Goal: Task Accomplishment & Management: Manage account settings

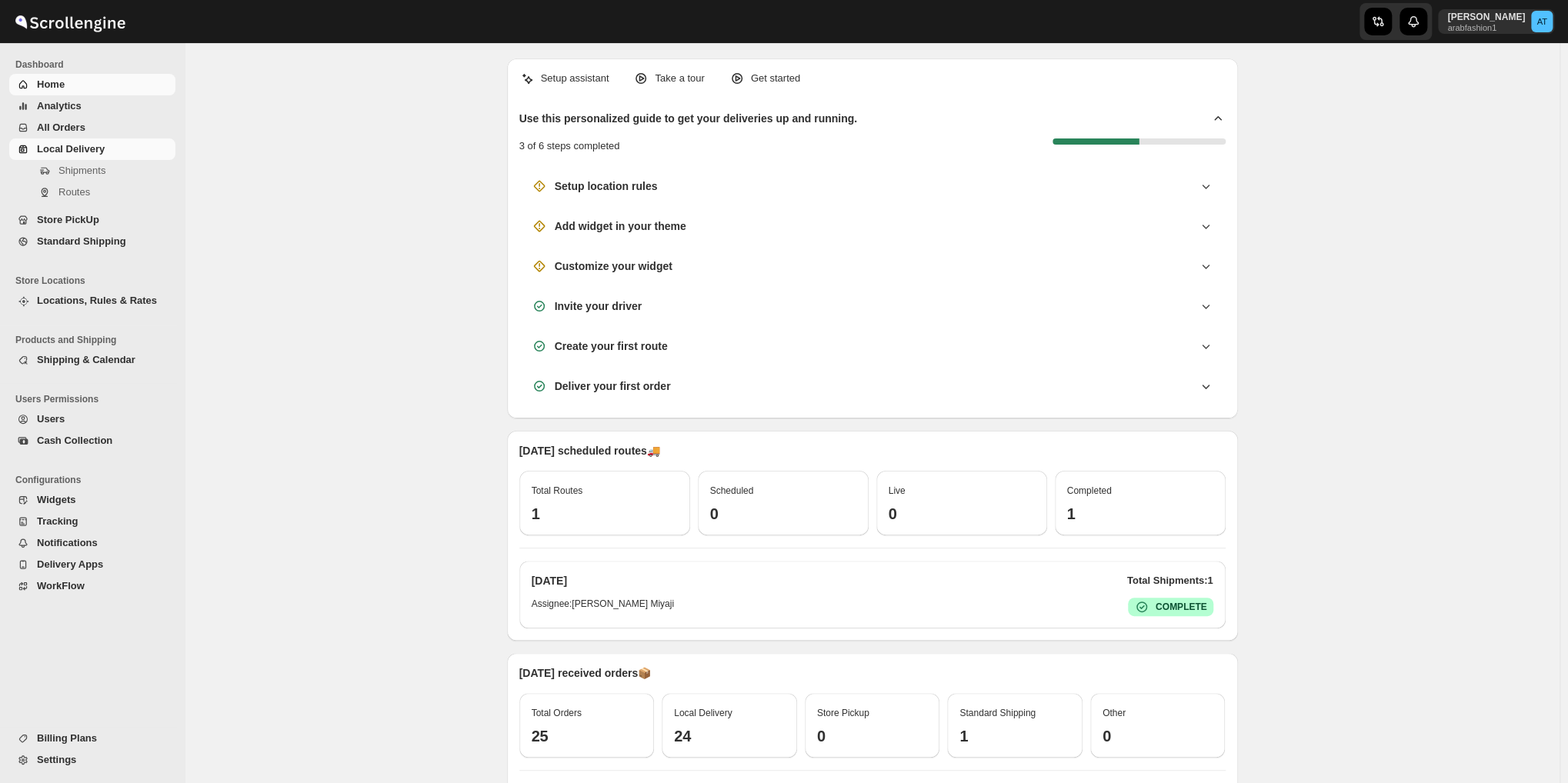
click at [78, 162] on button "Shipments" at bounding box center [92, 171] width 166 height 22
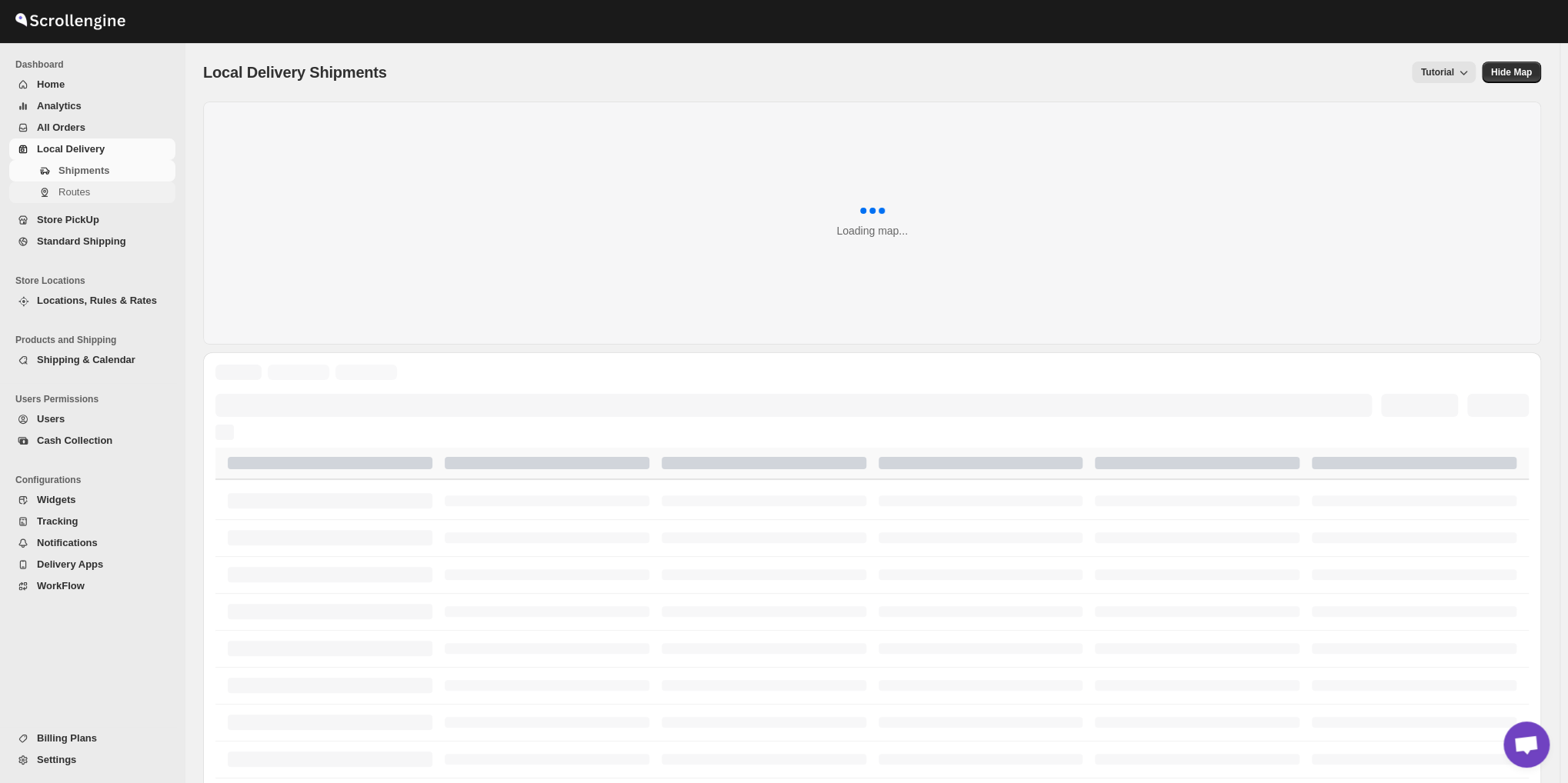
scroll to position [674, 0]
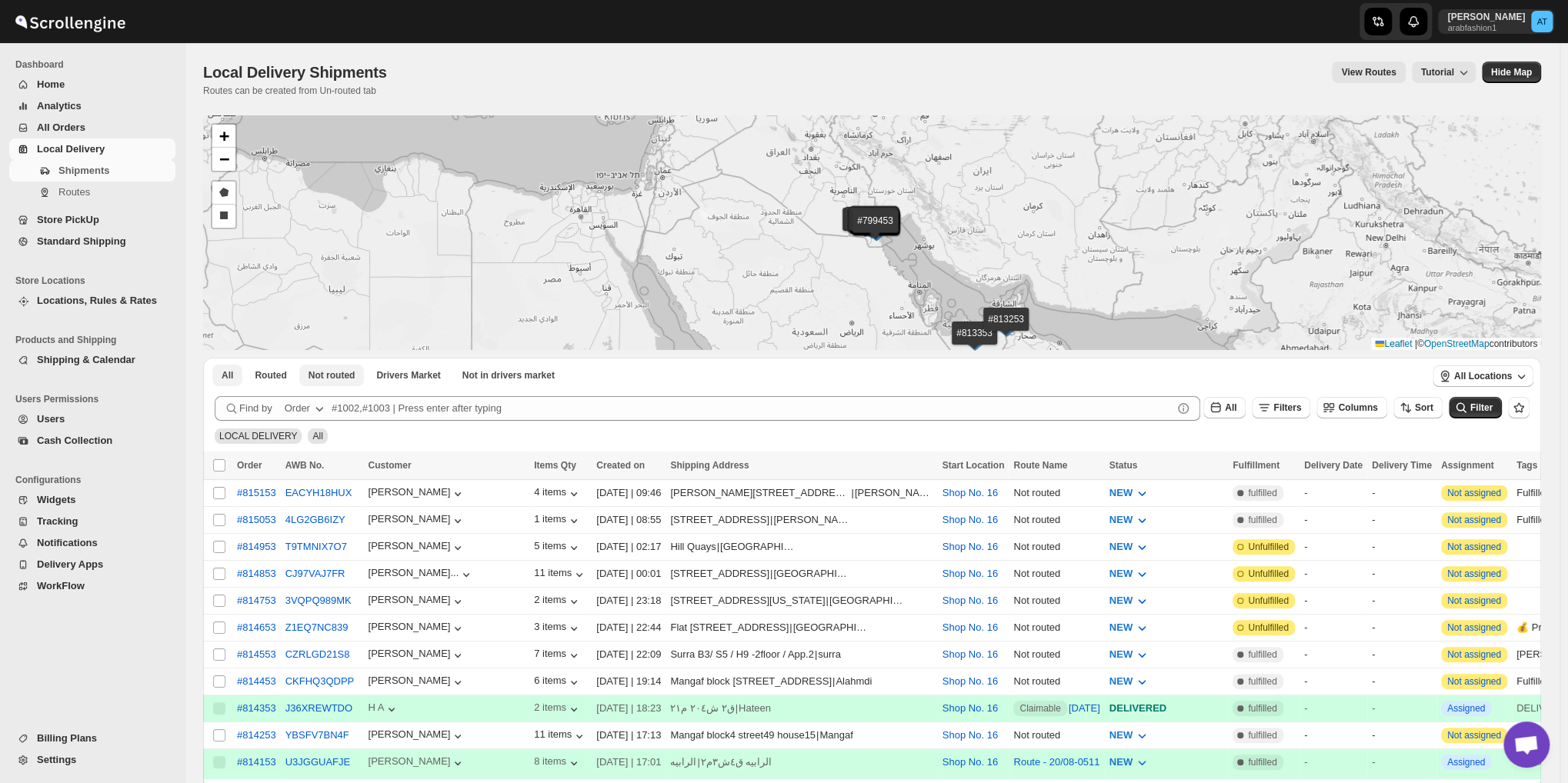
click at [313, 375] on span "Not routed" at bounding box center [332, 375] width 47 height 13
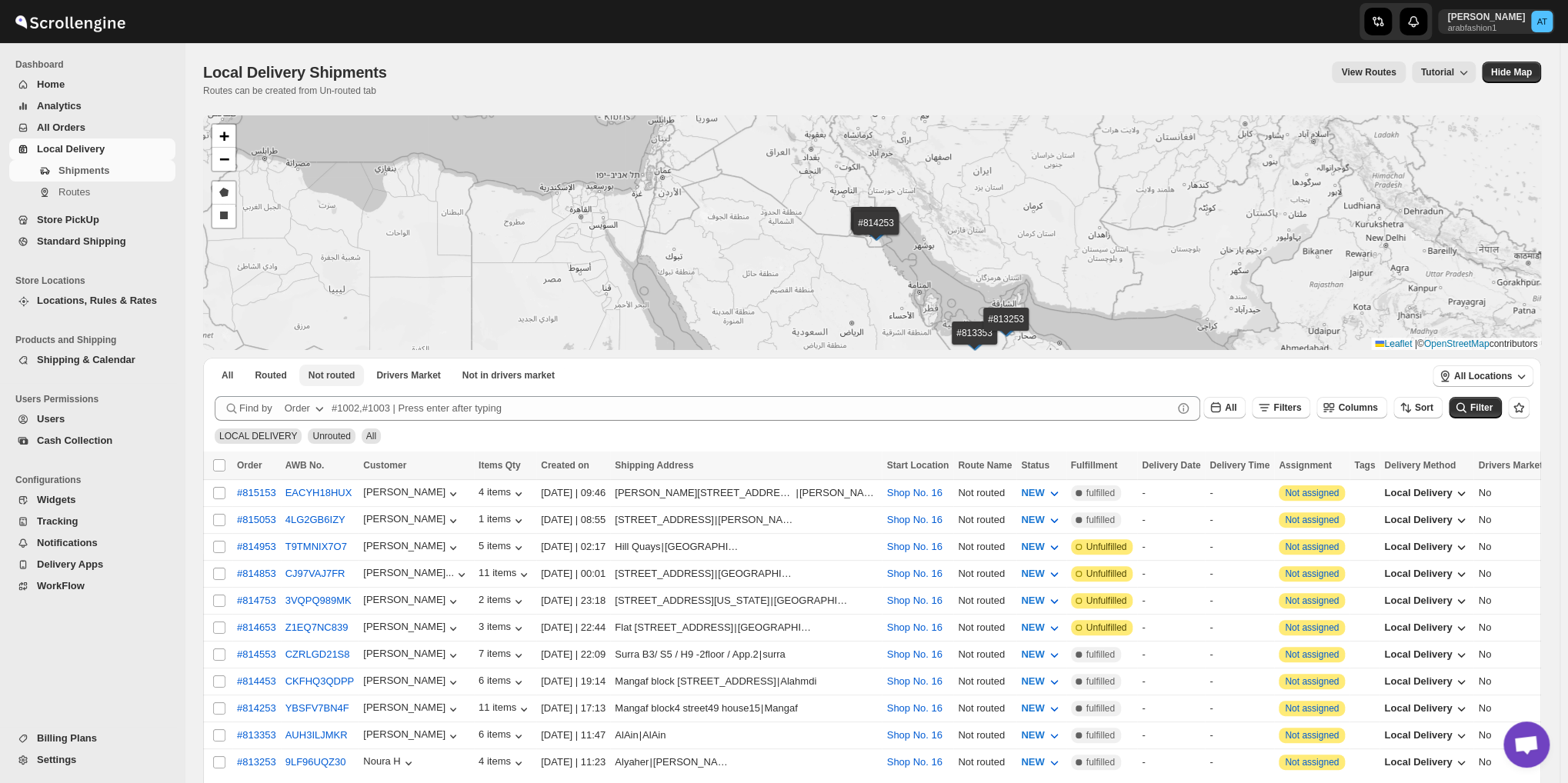
click at [313, 375] on span "Not routed" at bounding box center [332, 375] width 47 height 13
click at [219, 467] on input "Select all shipments" at bounding box center [219, 465] width 13 height 13
checkbox input "true"
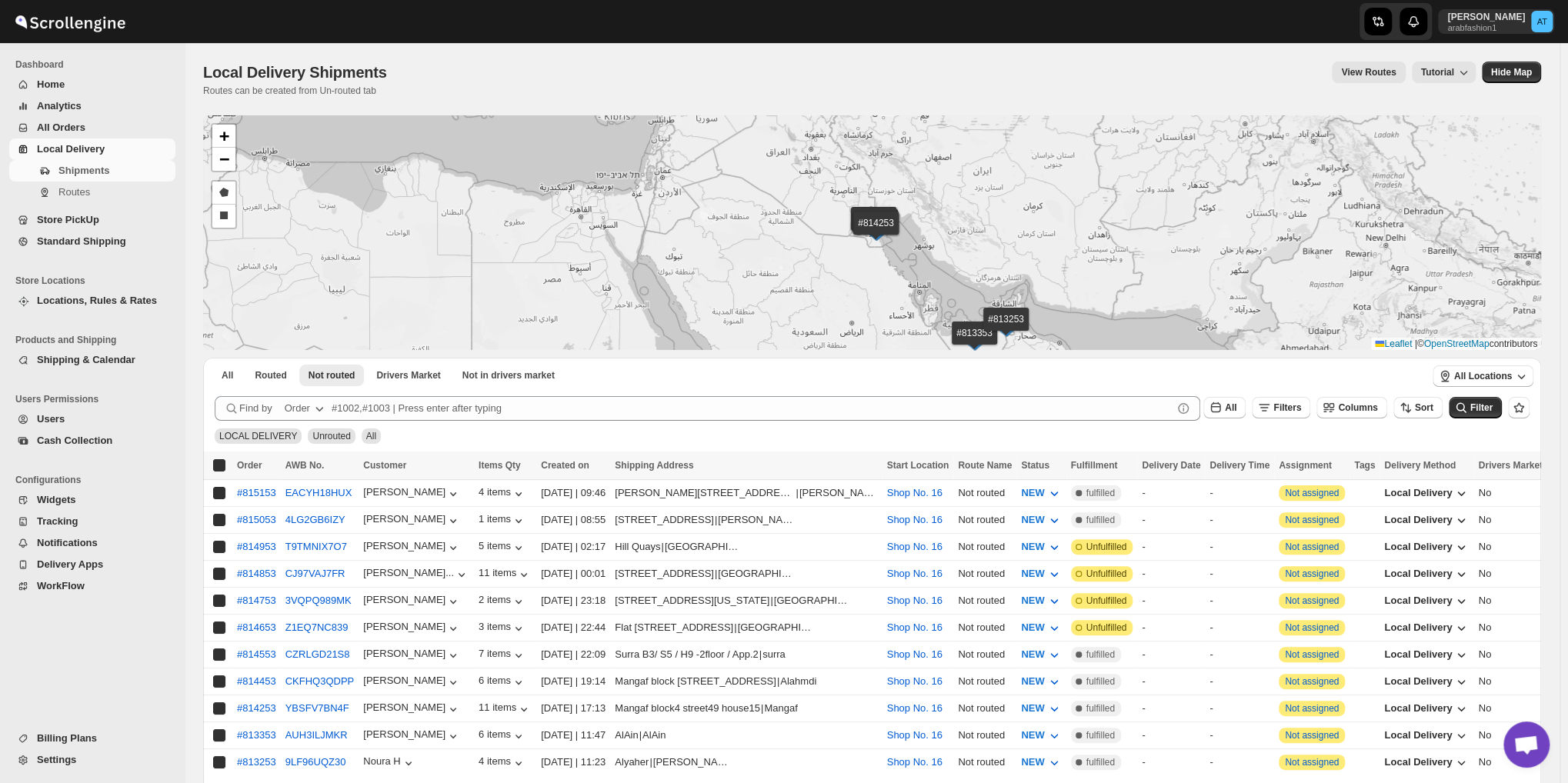
checkbox input "true"
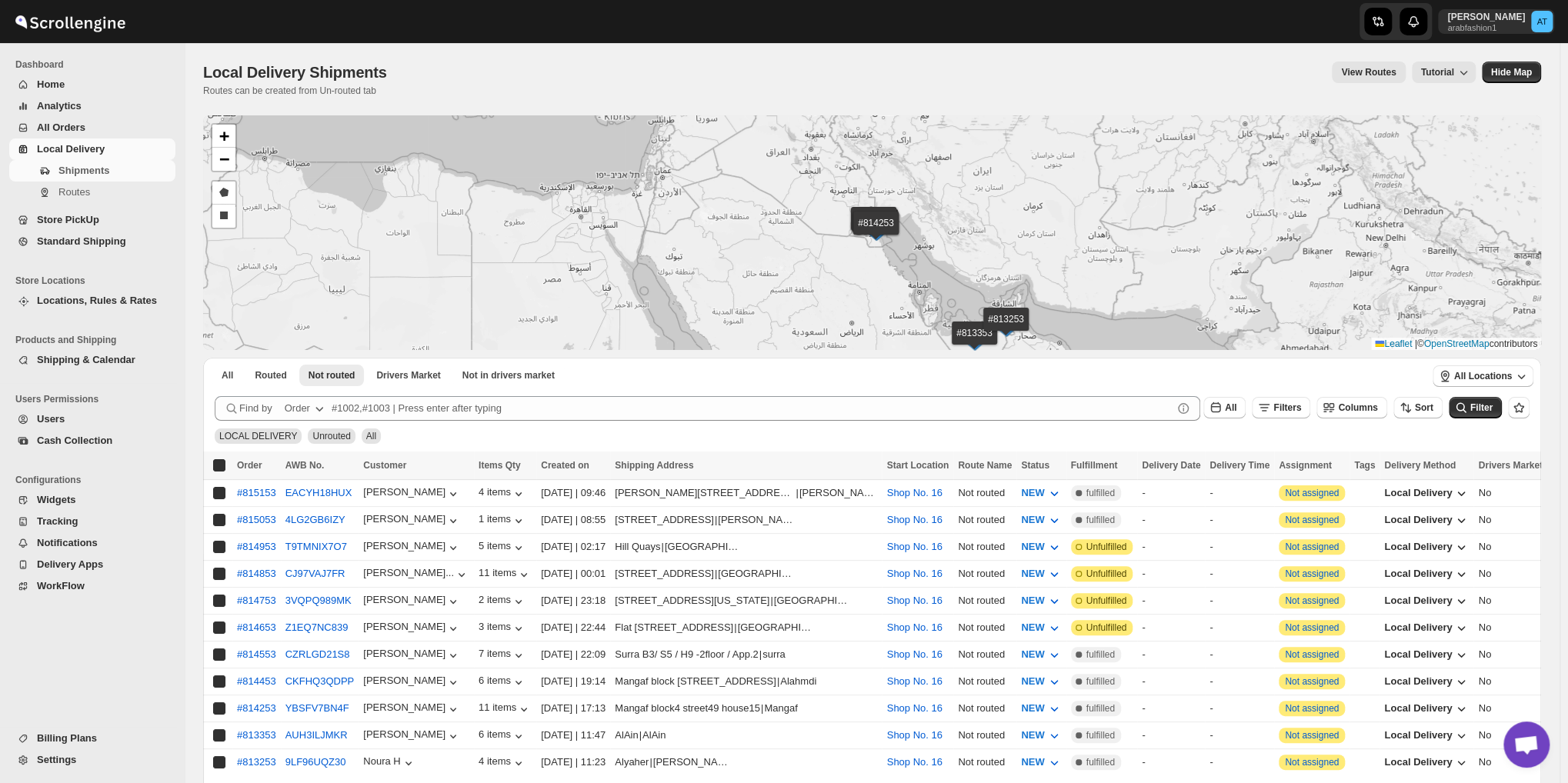
checkbox input "true"
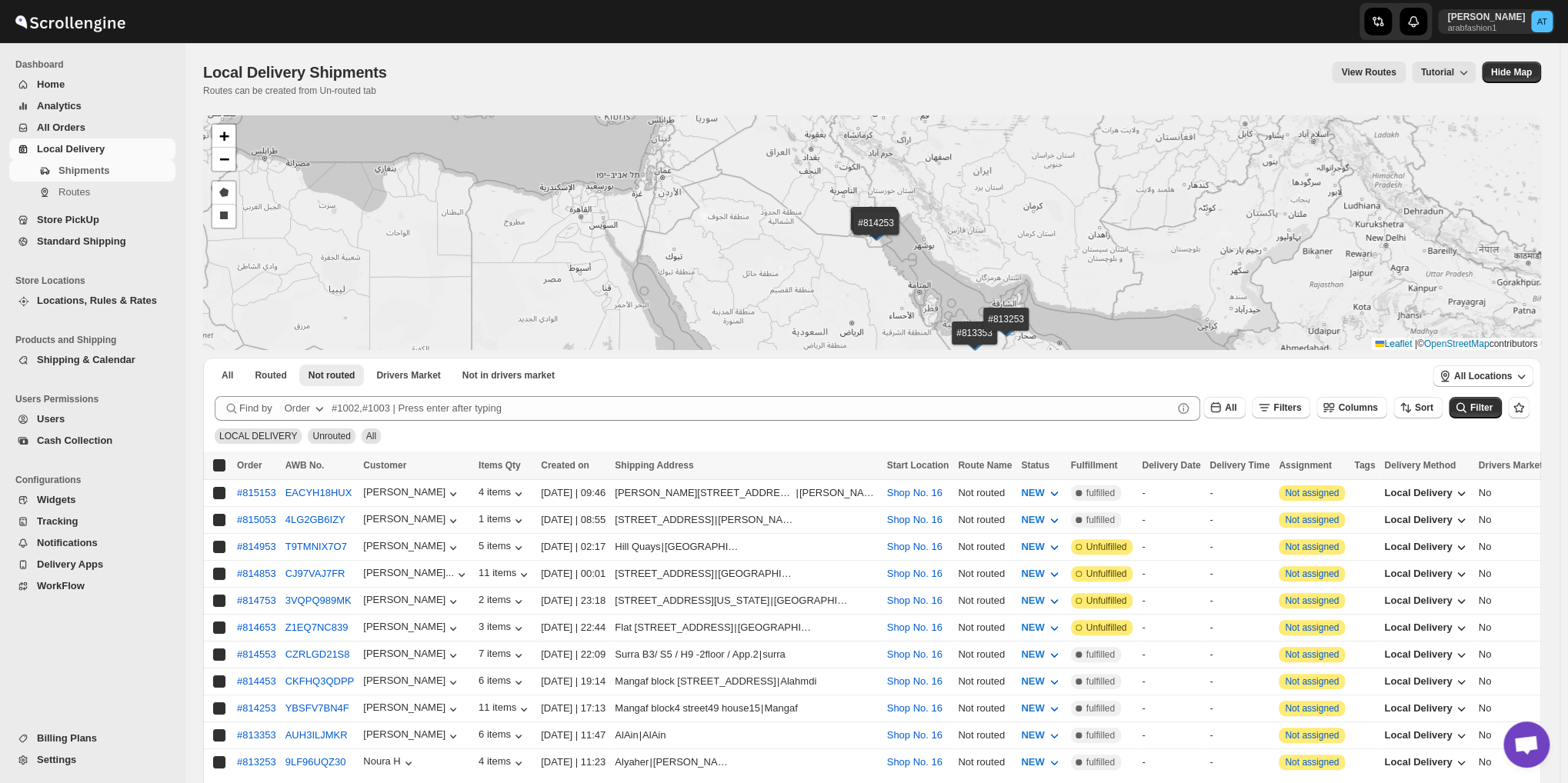
checkbox input "true"
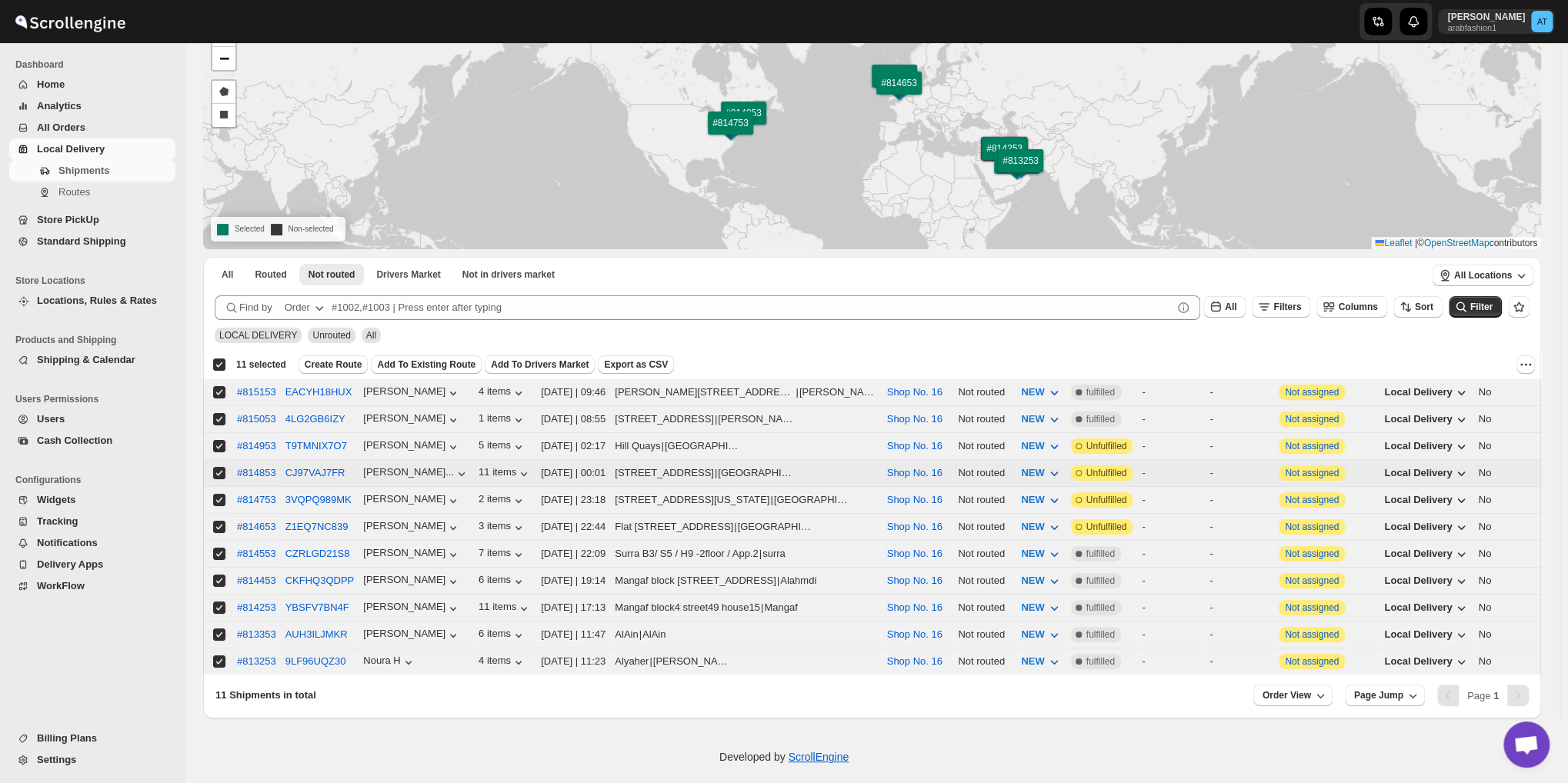
scroll to position [108, 0]
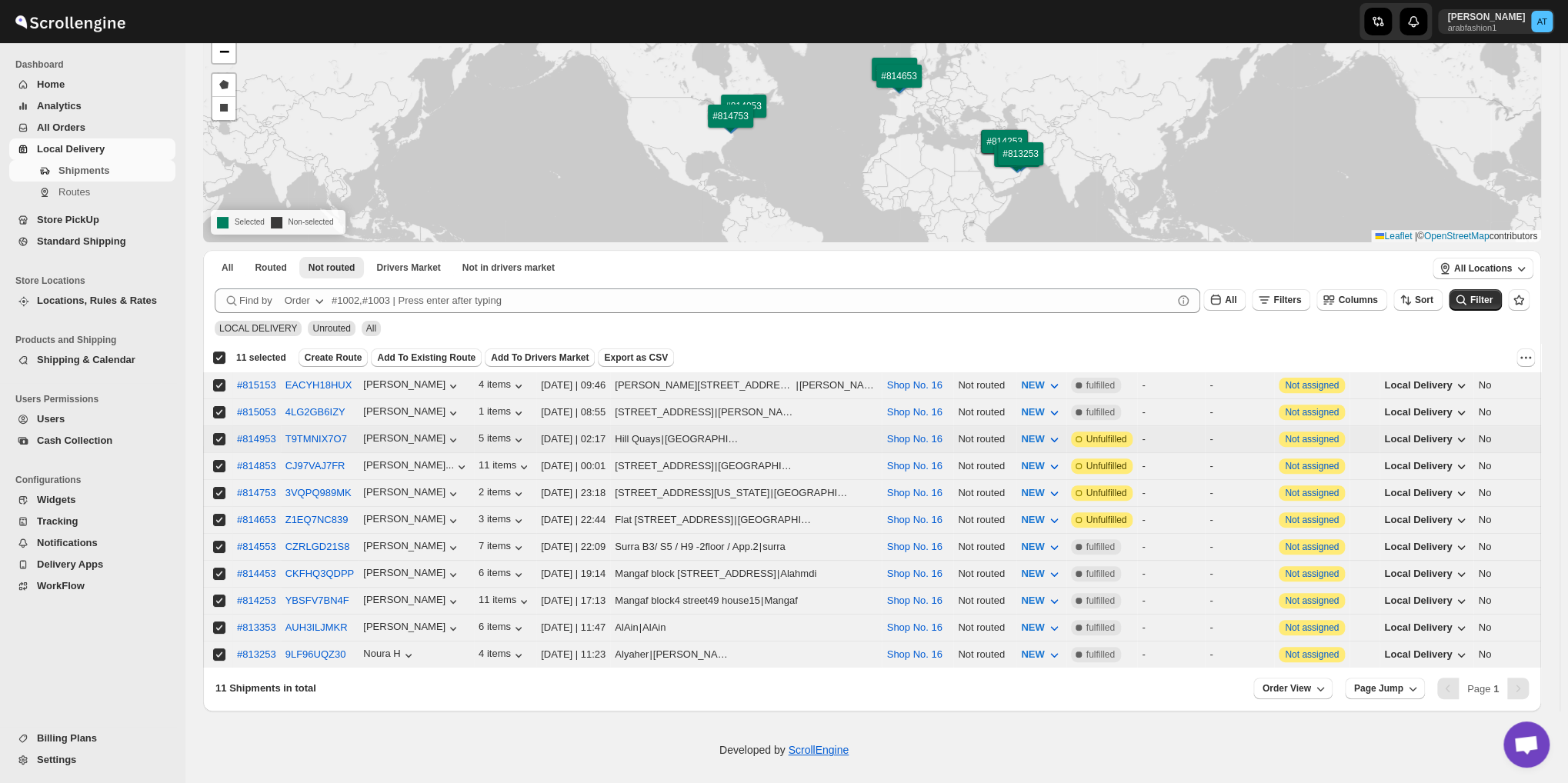
click at [215, 433] on input "Select shipment" at bounding box center [219, 439] width 13 height 13
checkbox input "false"
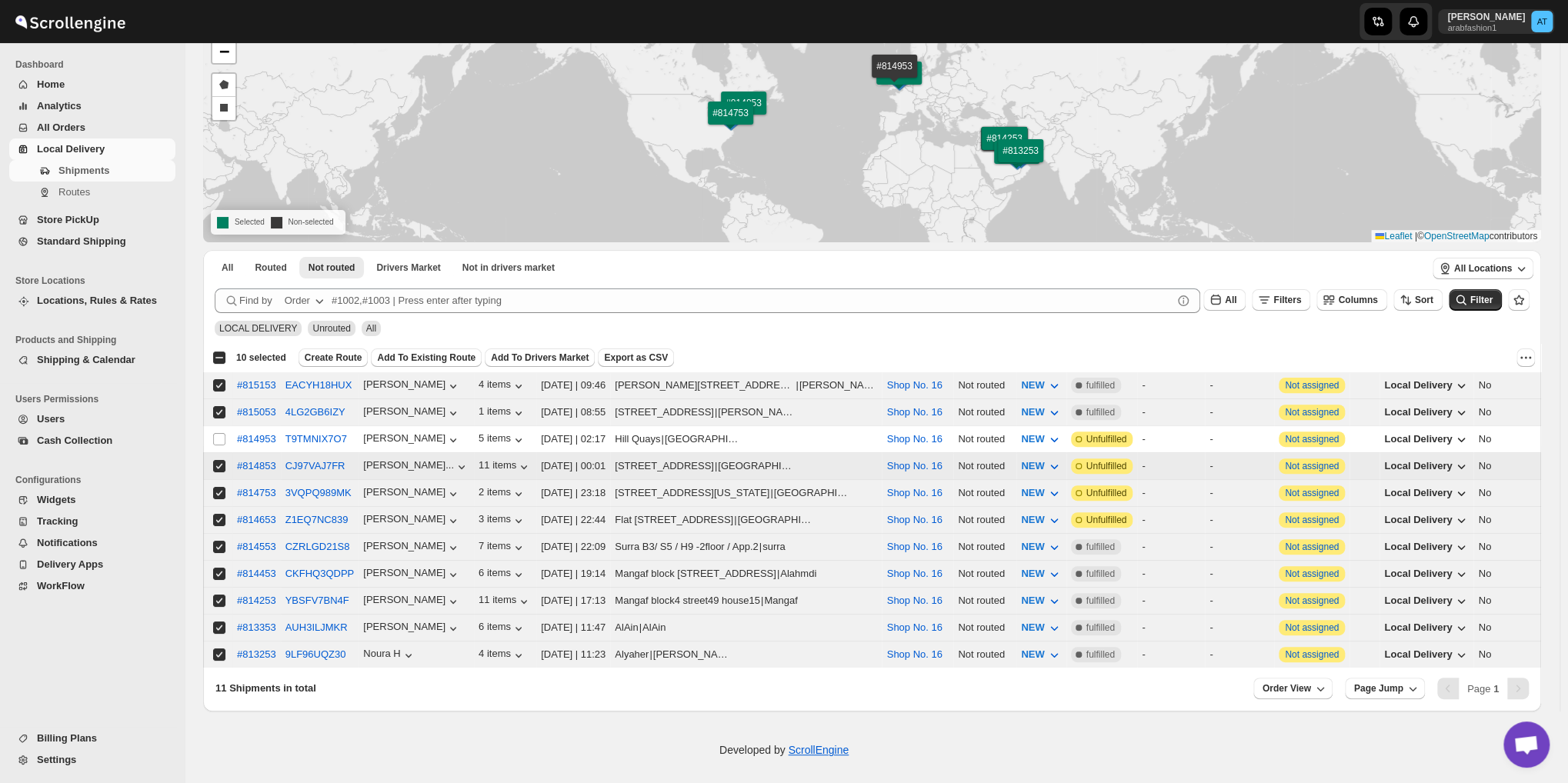
click at [219, 465] on input "Select shipment" at bounding box center [219, 466] width 13 height 13
checkbox input "false"
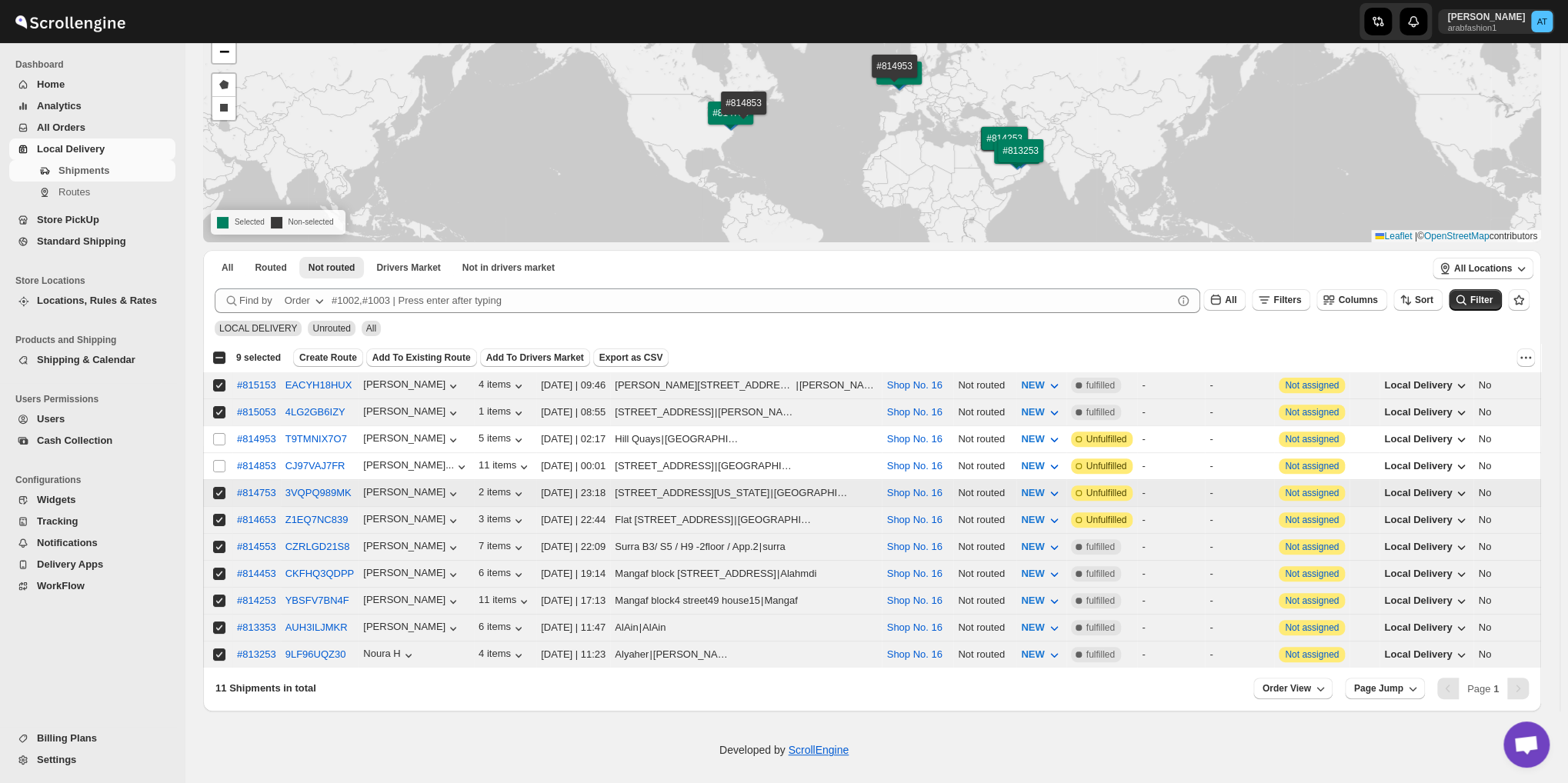
click at [218, 487] on input "Select shipment" at bounding box center [219, 493] width 13 height 13
checkbox input "false"
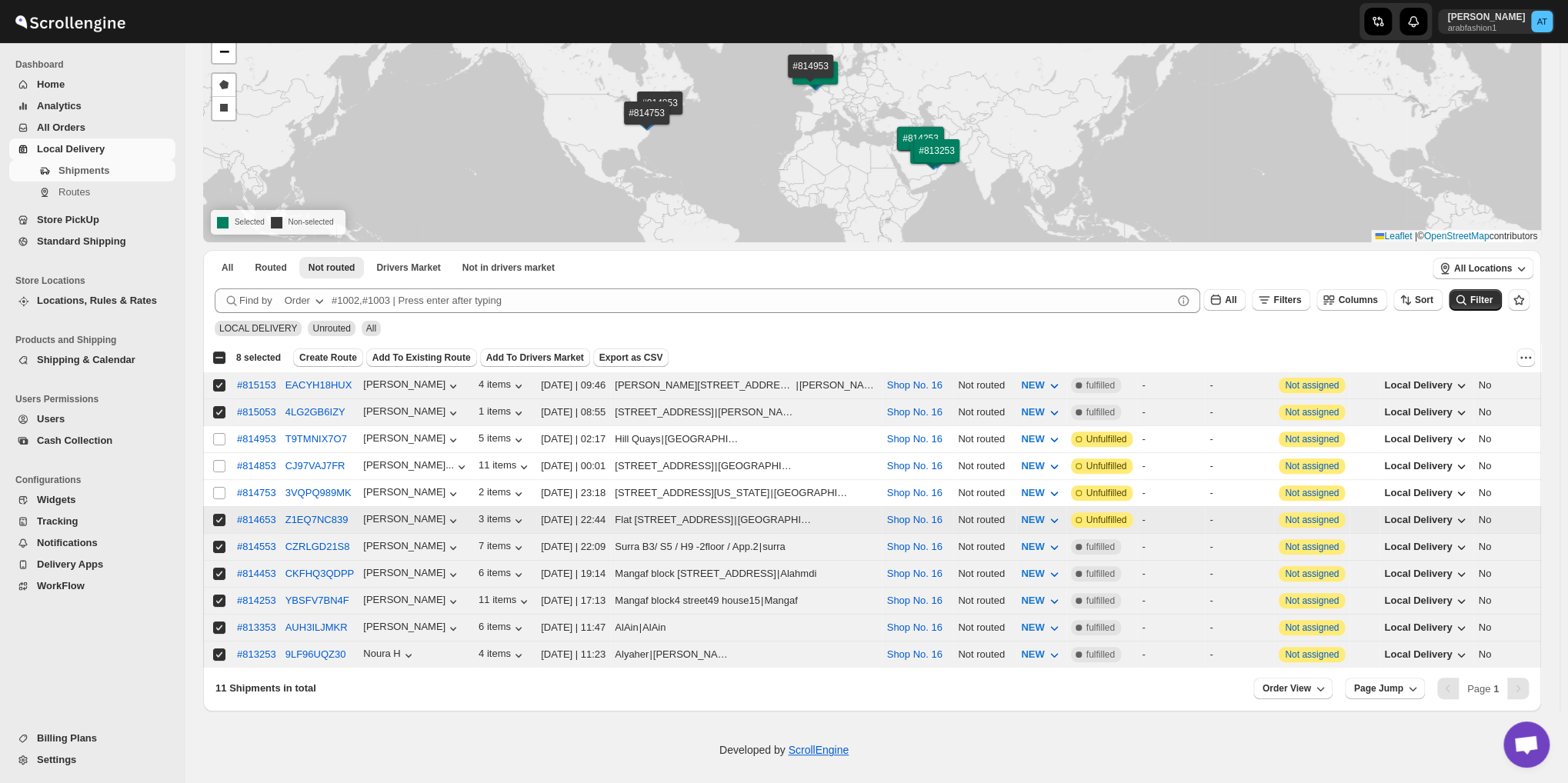
click at [218, 515] on input "Select shipment" at bounding box center [219, 520] width 13 height 13
checkbox input "false"
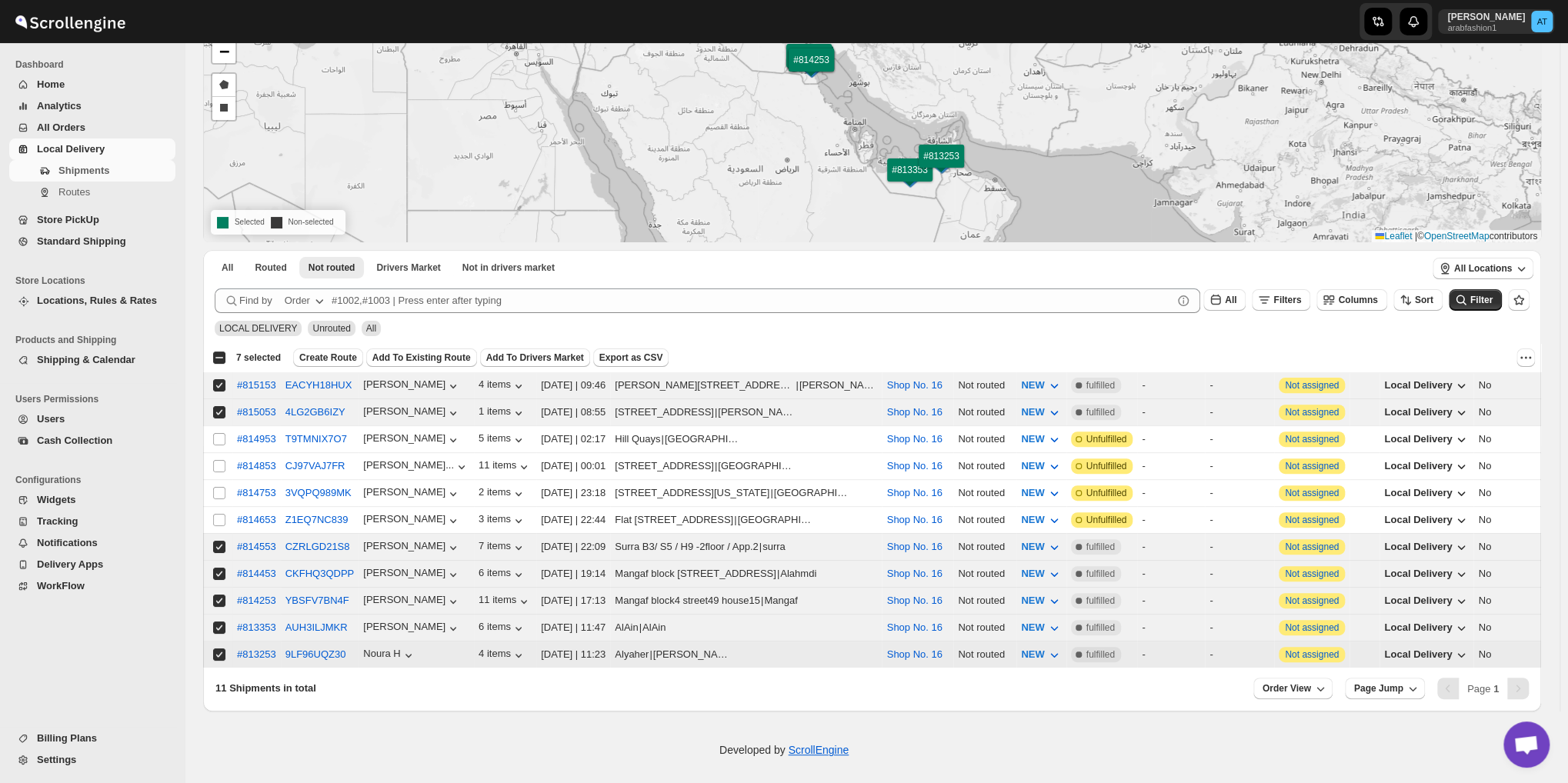
click at [214, 649] on input "Select shipment" at bounding box center [219, 655] width 13 height 13
checkbox input "false"
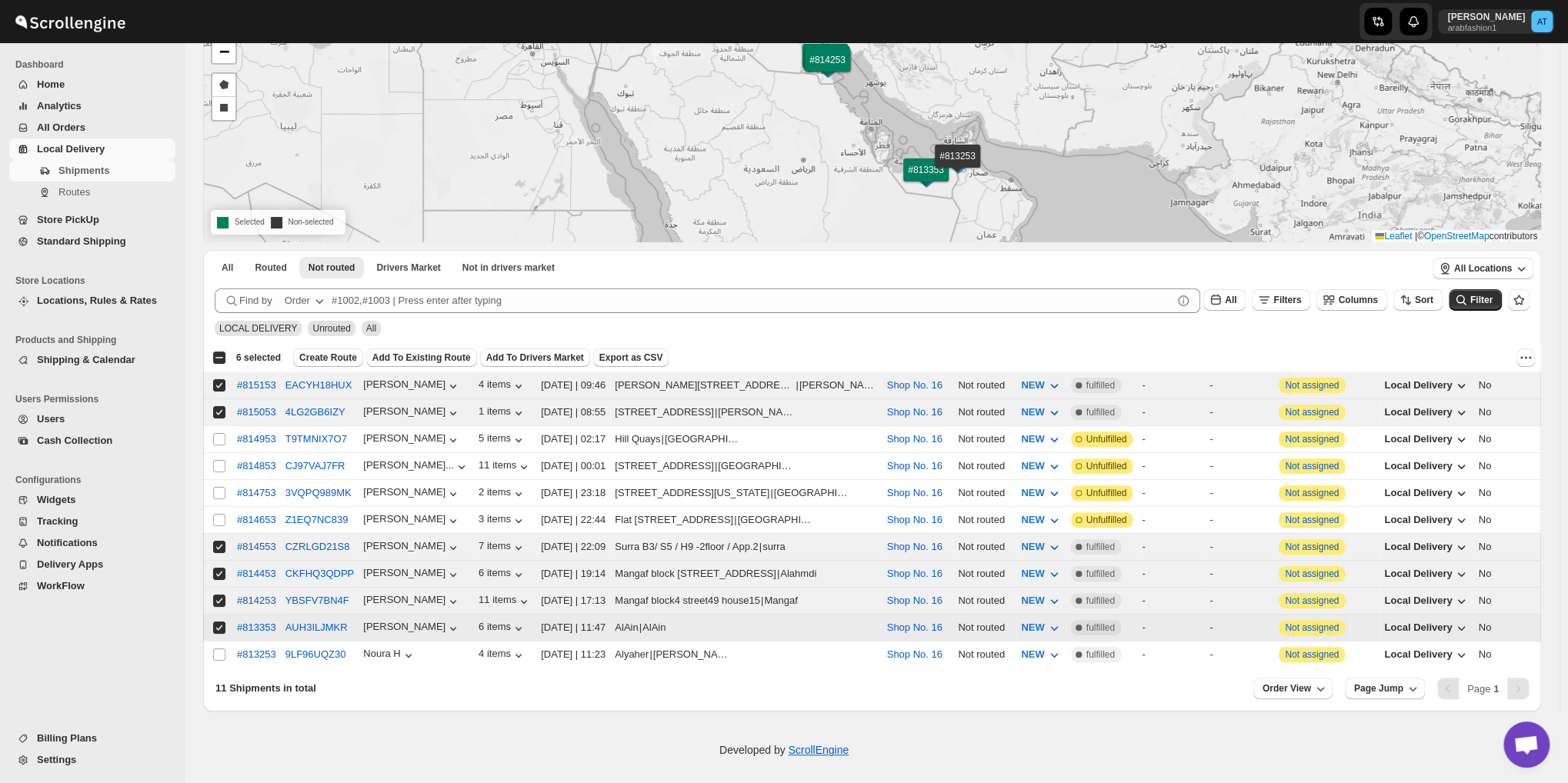
click at [217, 622] on input "Select shipment" at bounding box center [219, 628] width 13 height 13
checkbox input "false"
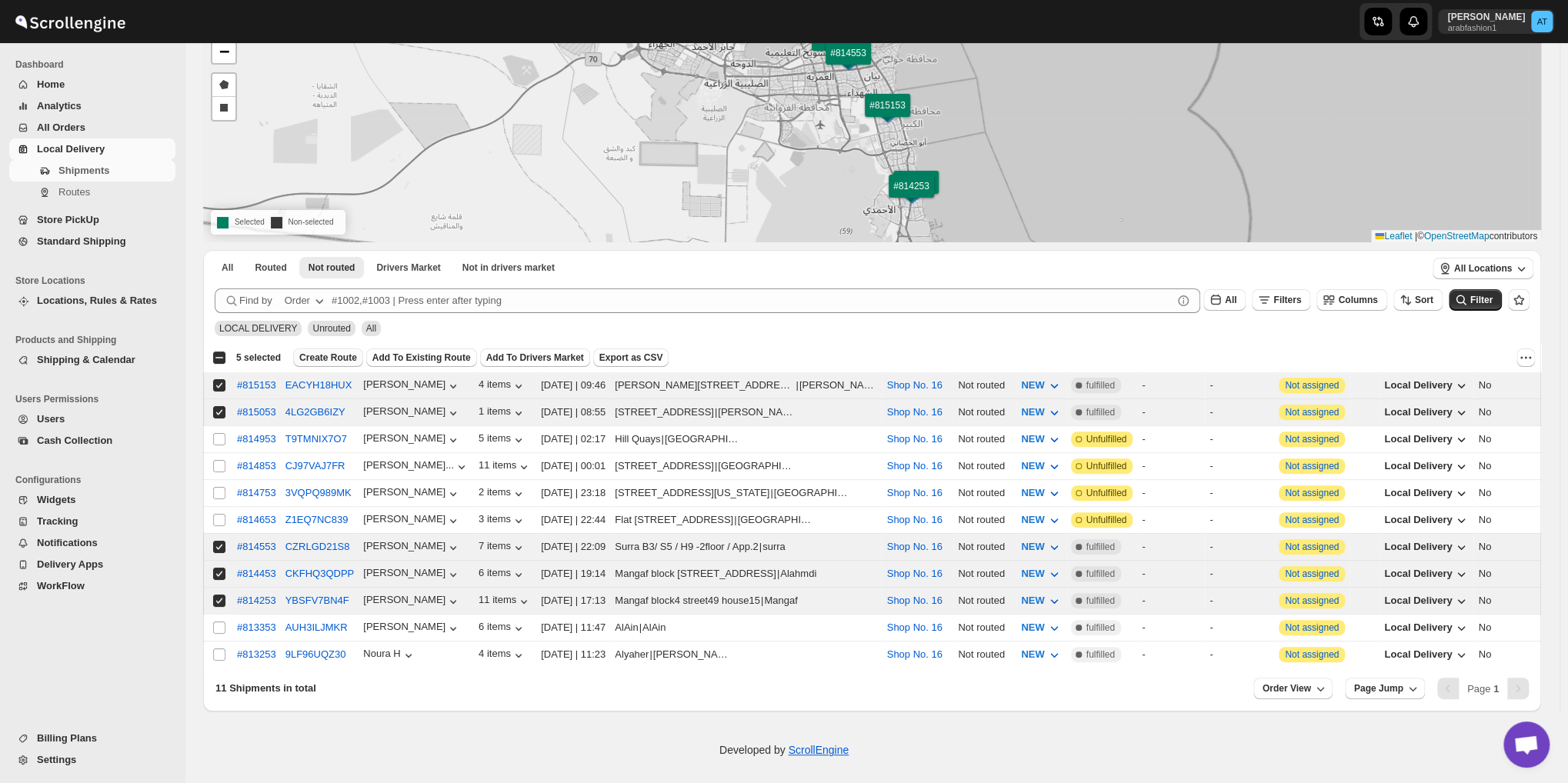
click at [322, 358] on span "Create Route" at bounding box center [327, 358] width 58 height 13
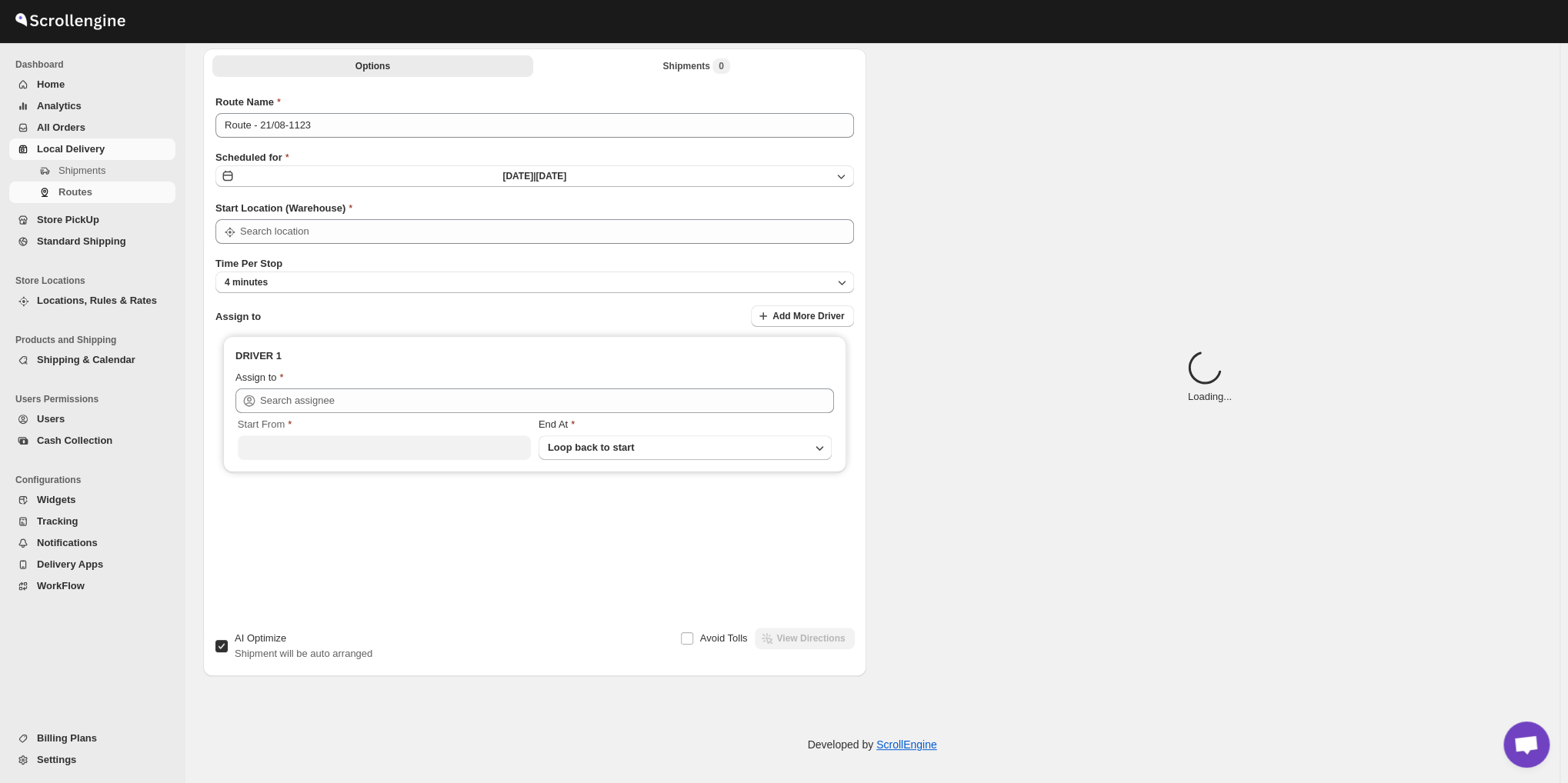
type input "Route - 21/08-1123"
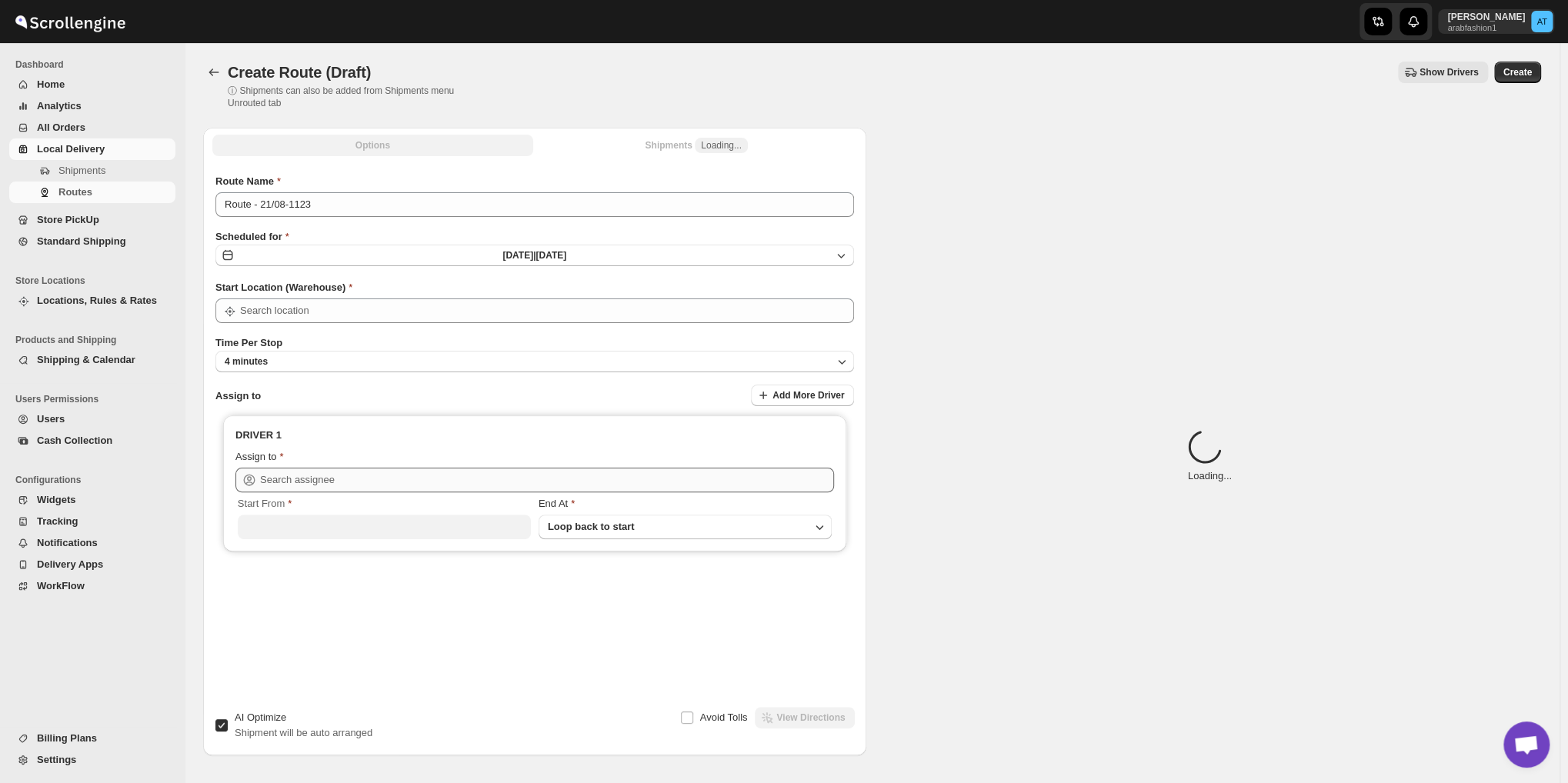
type input "Shop No. 16"
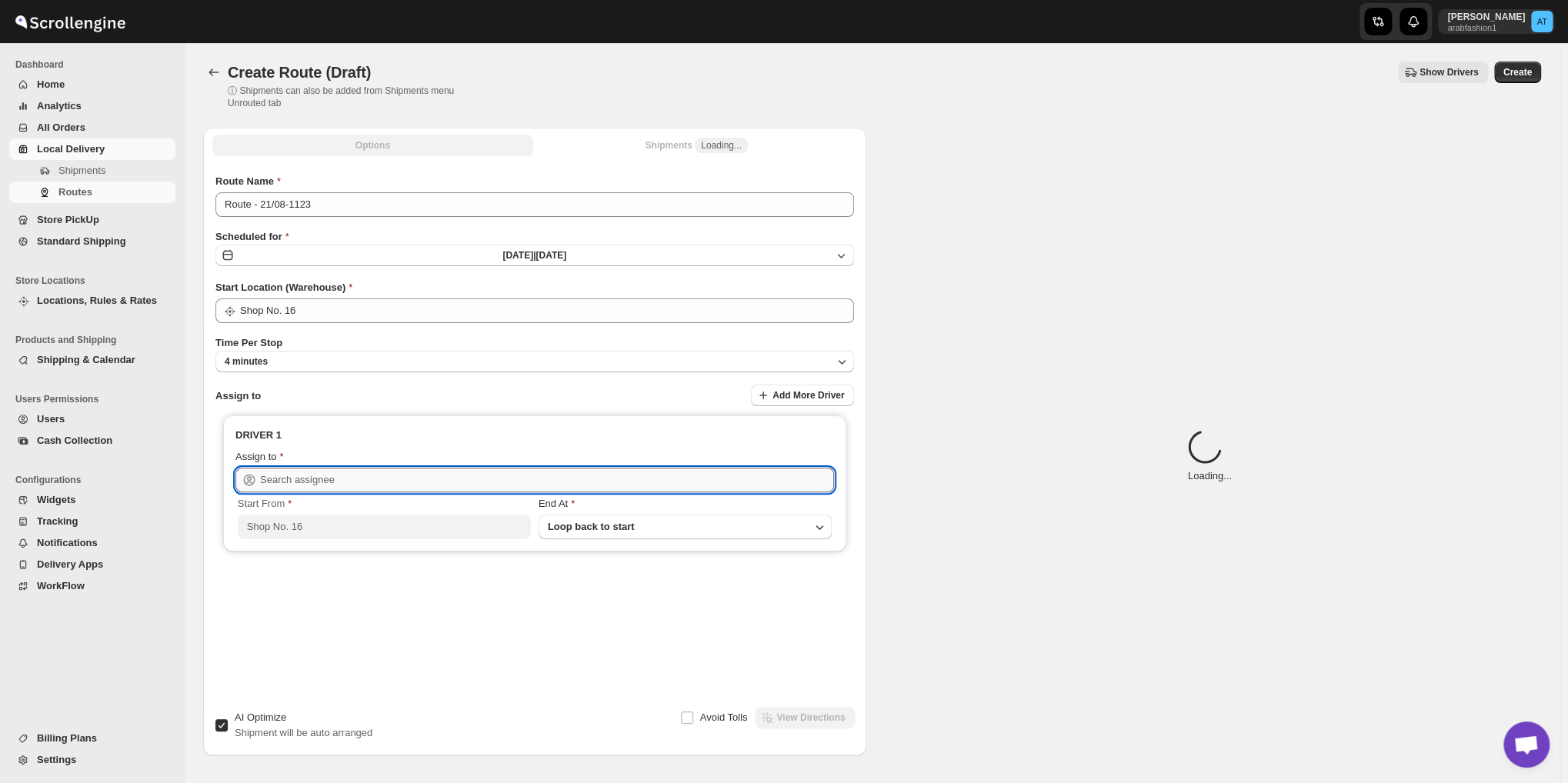
click at [404, 478] on input "text" at bounding box center [546, 479] width 574 height 24
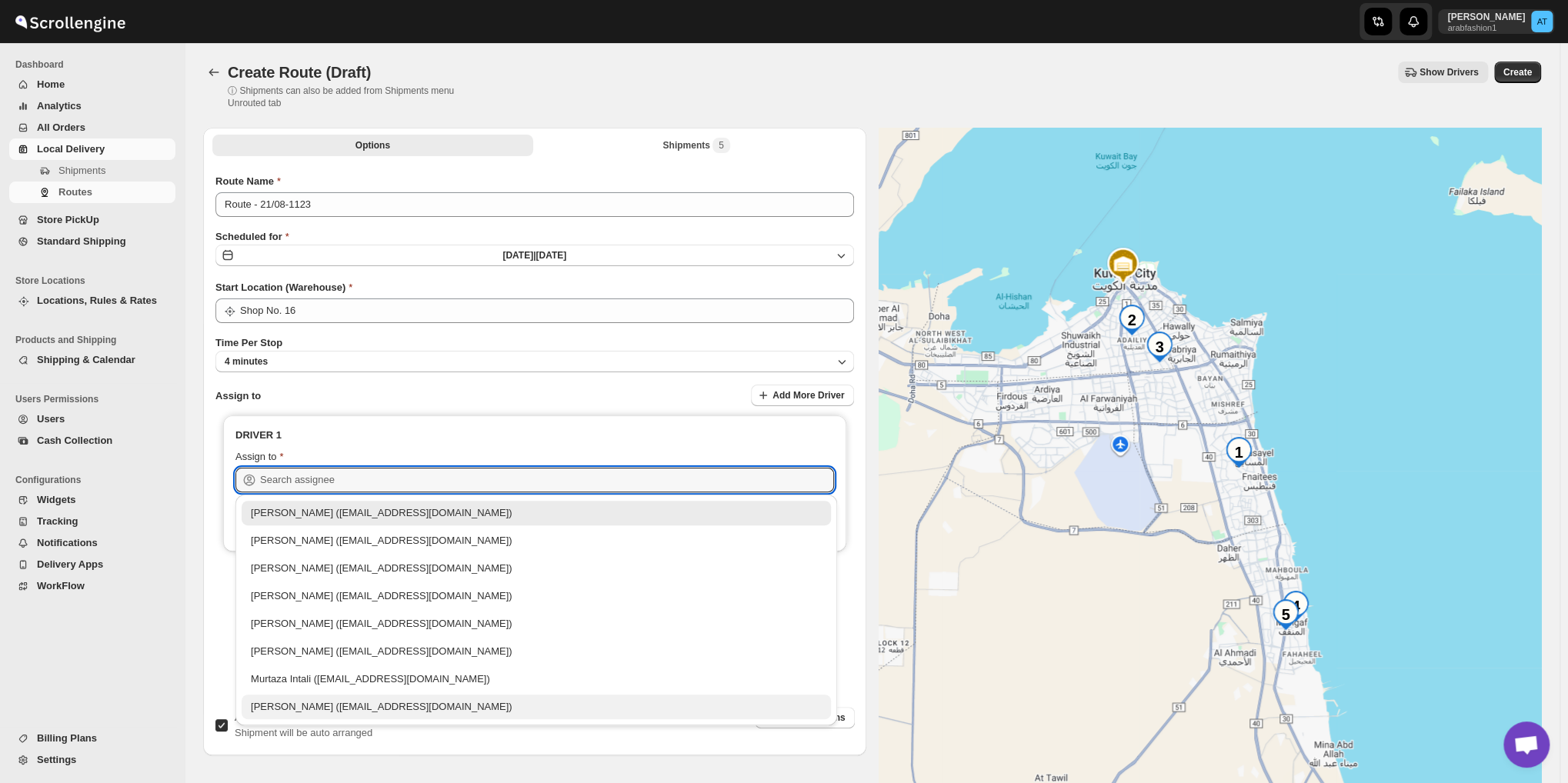
click at [411, 698] on div "[PERSON_NAME] ([EMAIL_ADDRESS][DOMAIN_NAME])" at bounding box center [537, 707] width 590 height 24
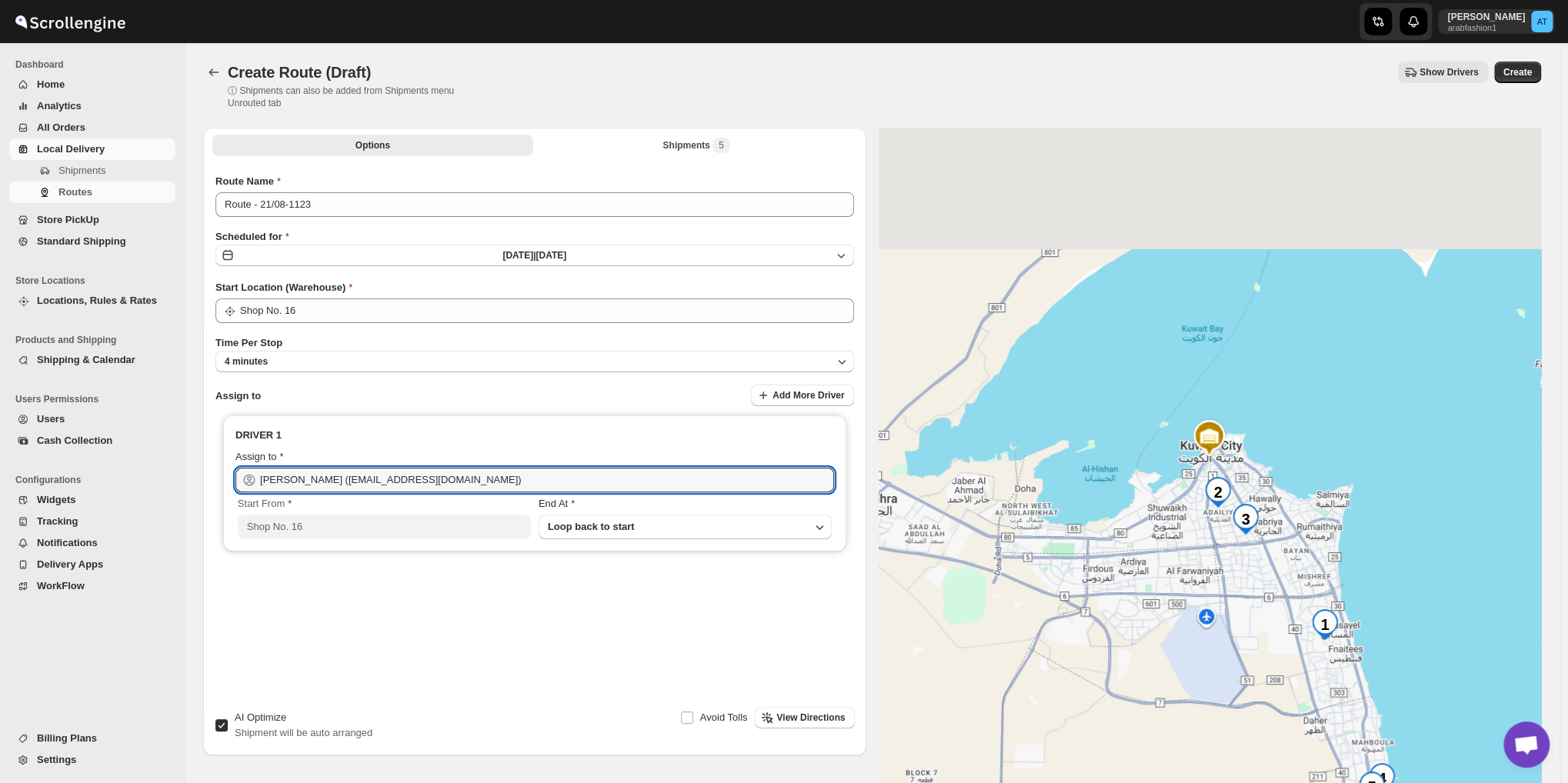
type input "[PERSON_NAME] ([EMAIL_ADDRESS][DOMAIN_NAME])"
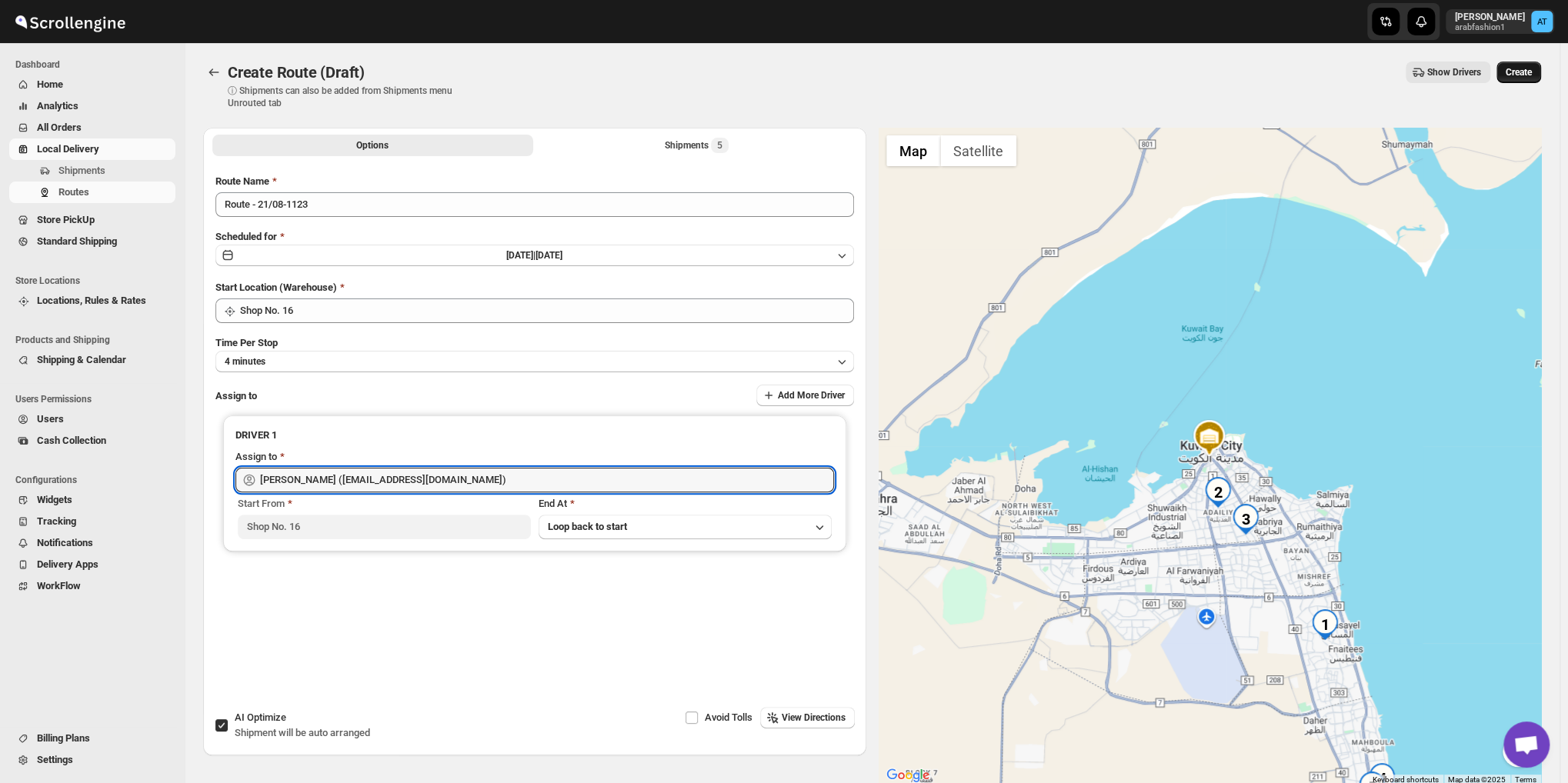
click at [1519, 63] on button "Create" at bounding box center [1518, 73] width 45 height 22
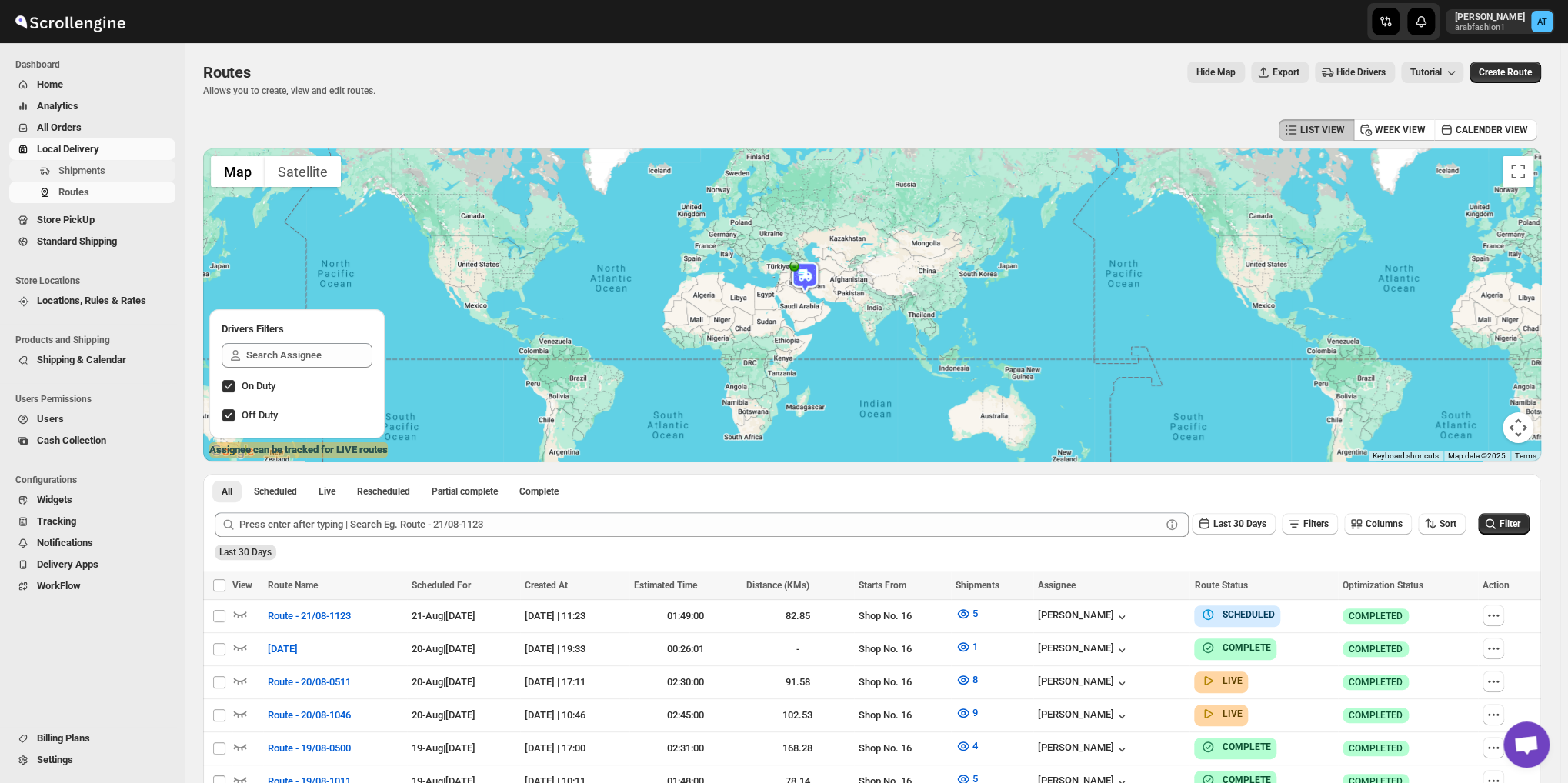
click at [102, 173] on span "Shipments" at bounding box center [82, 171] width 47 height 12
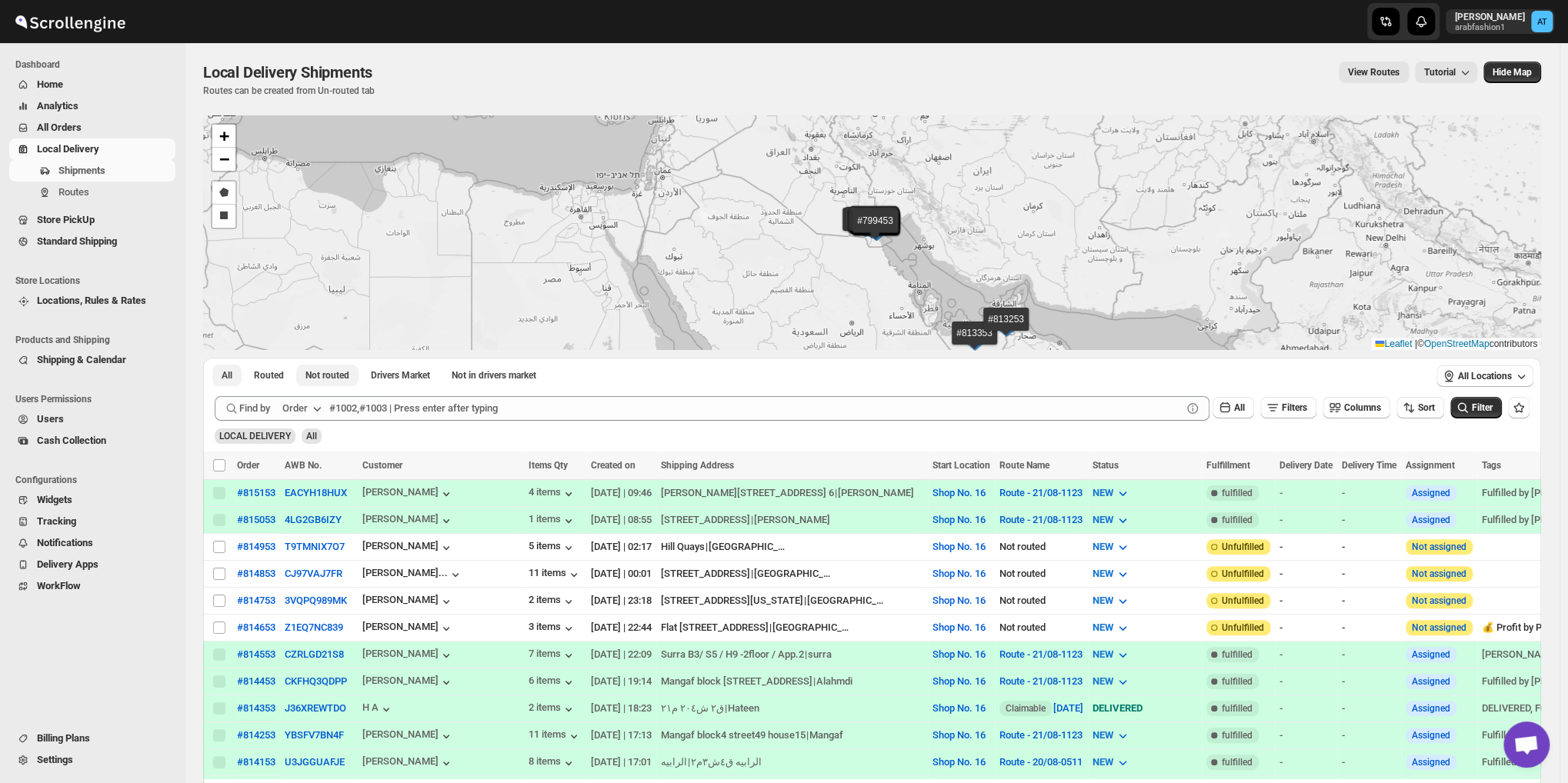
click at [308, 368] on button "Not routed" at bounding box center [327, 375] width 63 height 22
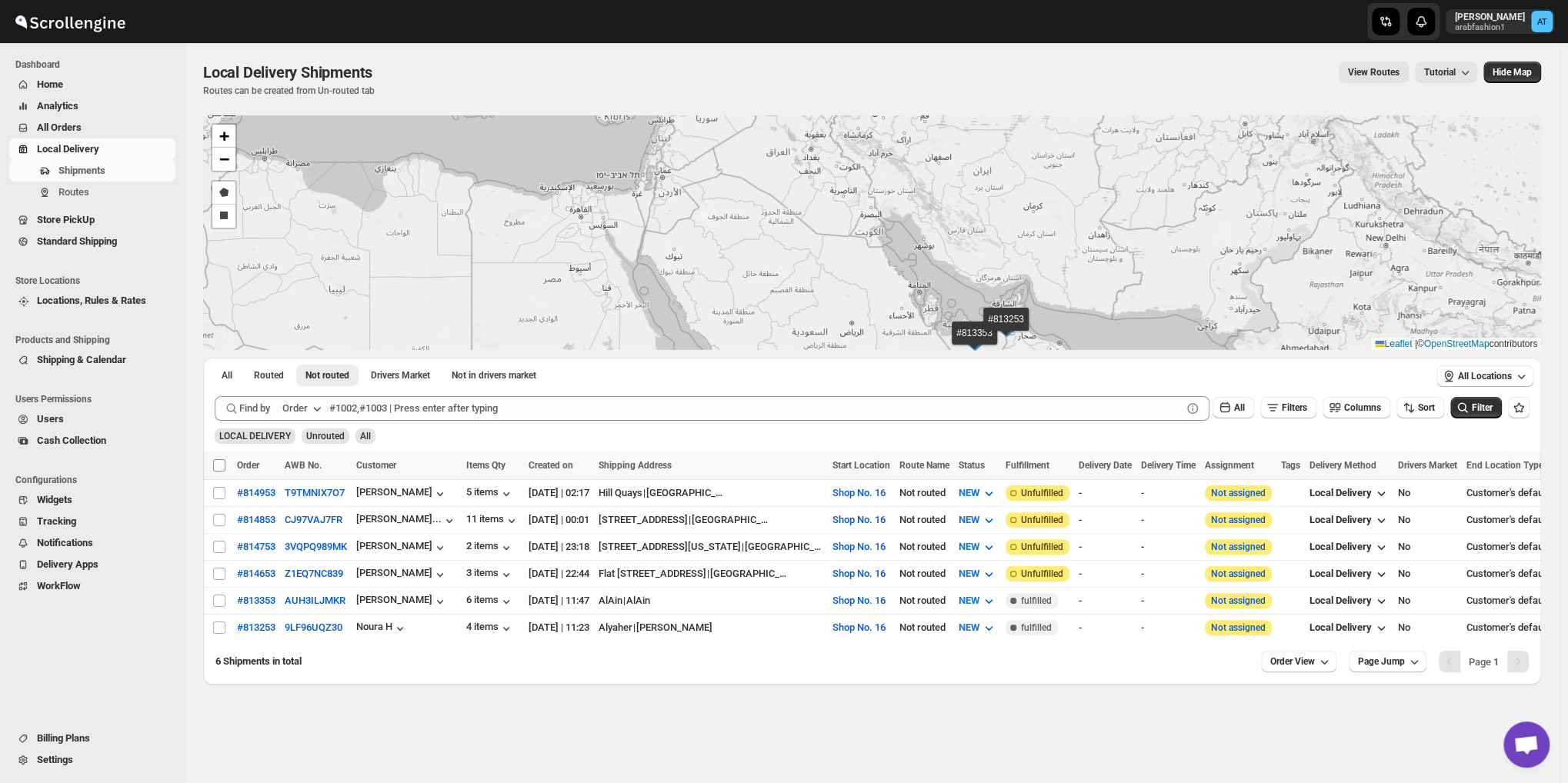
click at [224, 465] on input "Select all shipments" at bounding box center [219, 465] width 13 height 13
checkbox input "true"
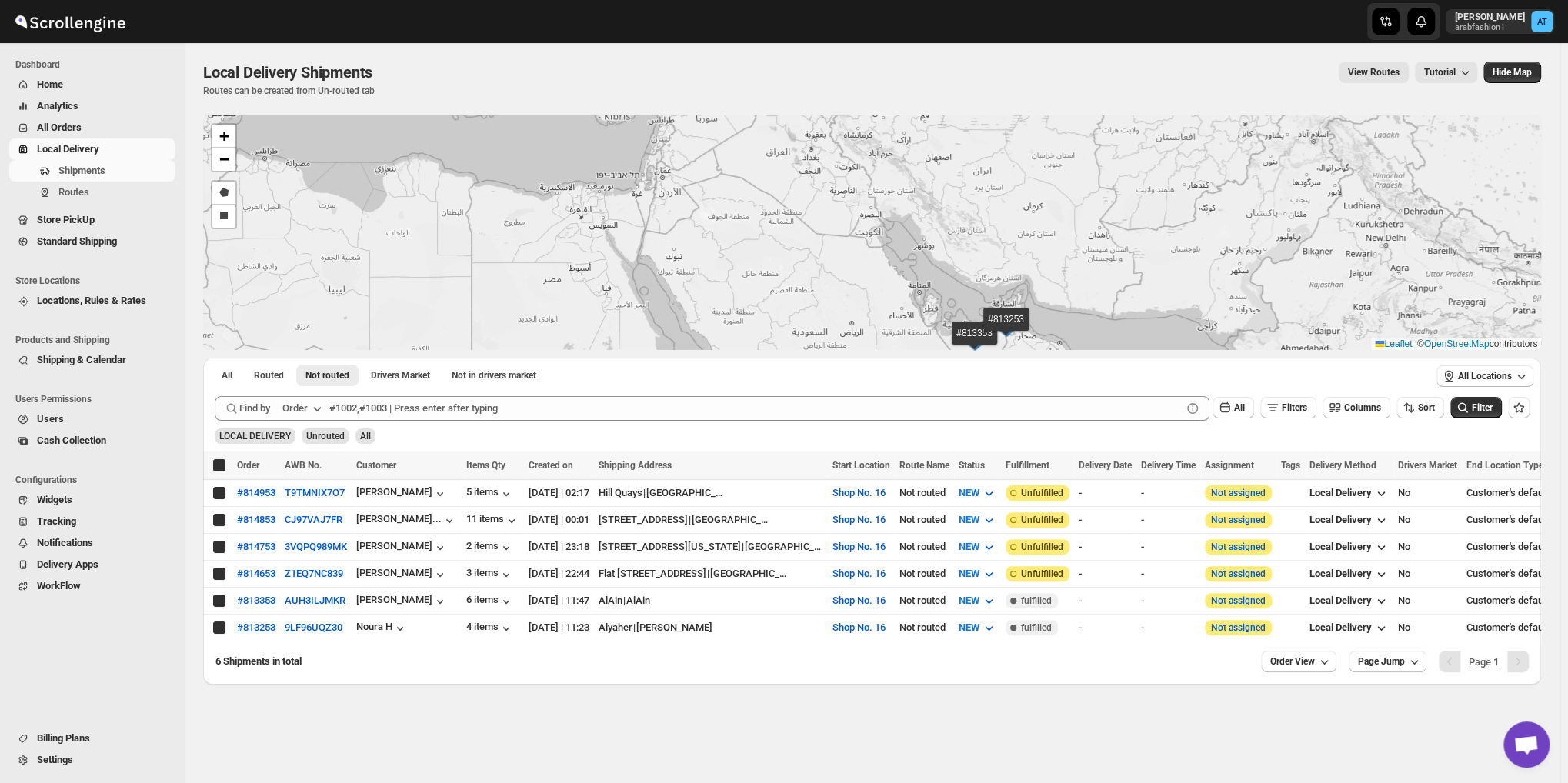
checkbox input "true"
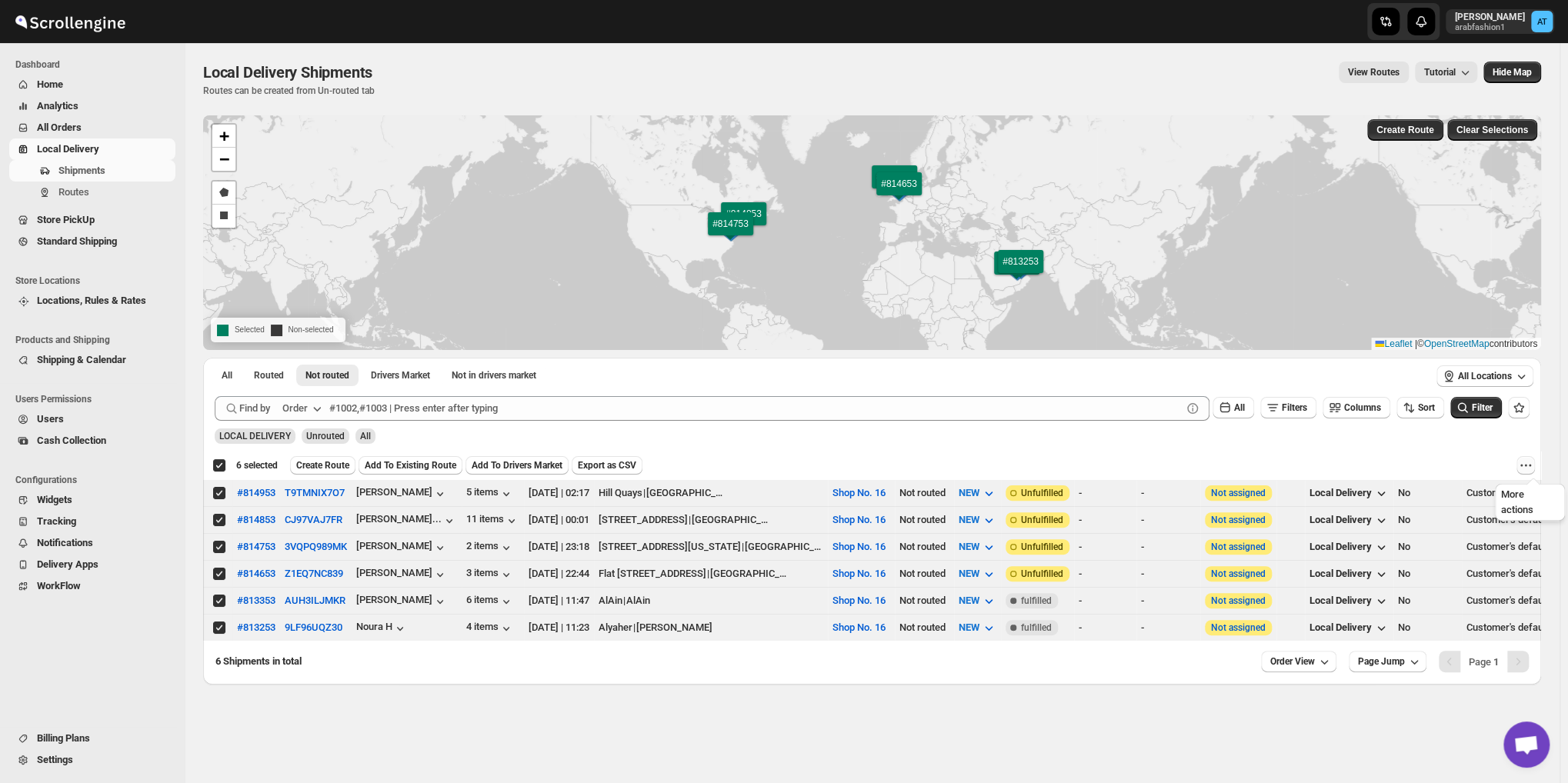
click at [1524, 465] on button "More actions" at bounding box center [1525, 465] width 19 height 19
click at [1497, 525] on span "MOVE TO STANDARD SHIPPING" at bounding box center [1461, 521] width 143 height 12
checkbox input "false"
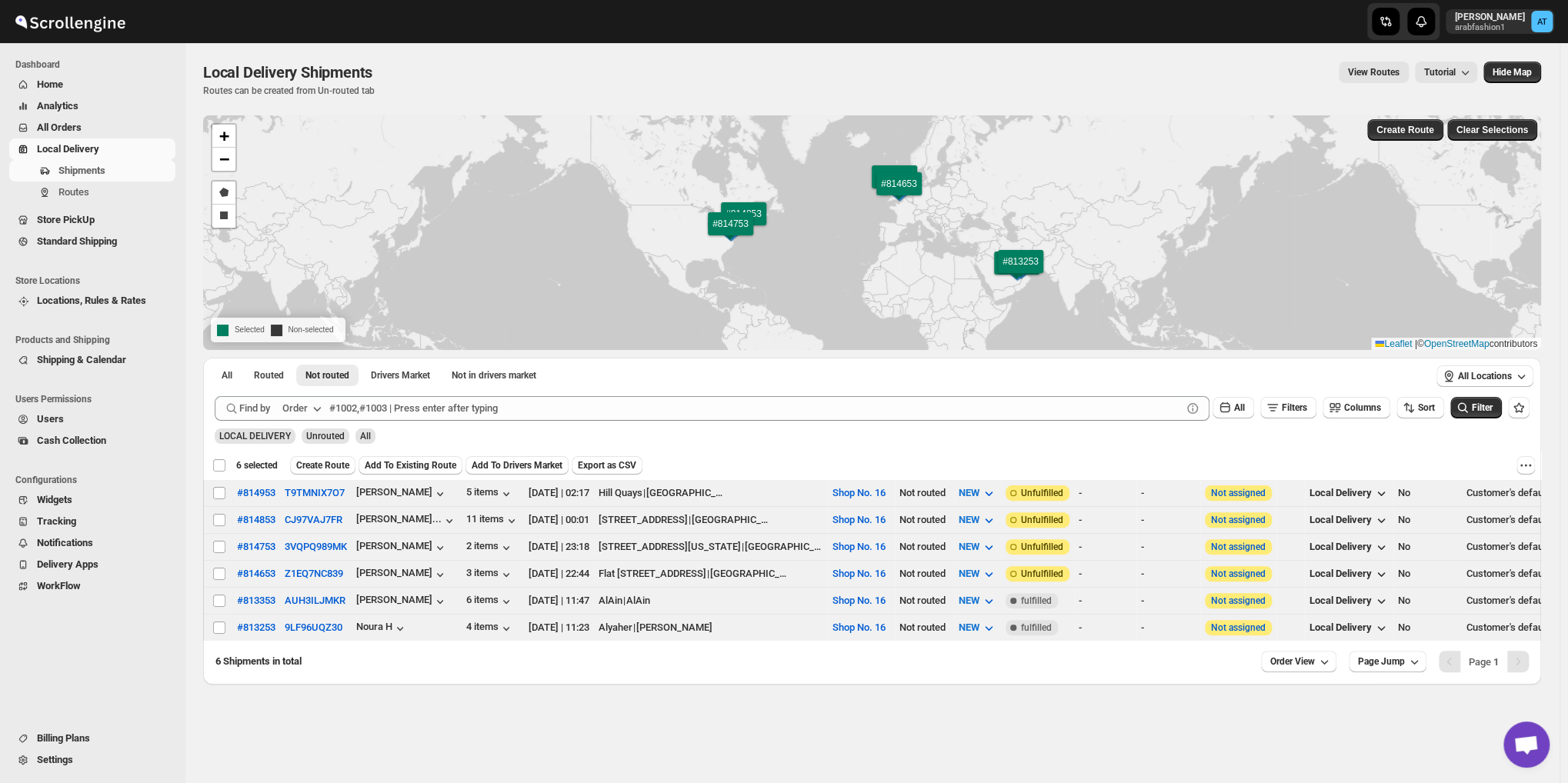
checkbox input "false"
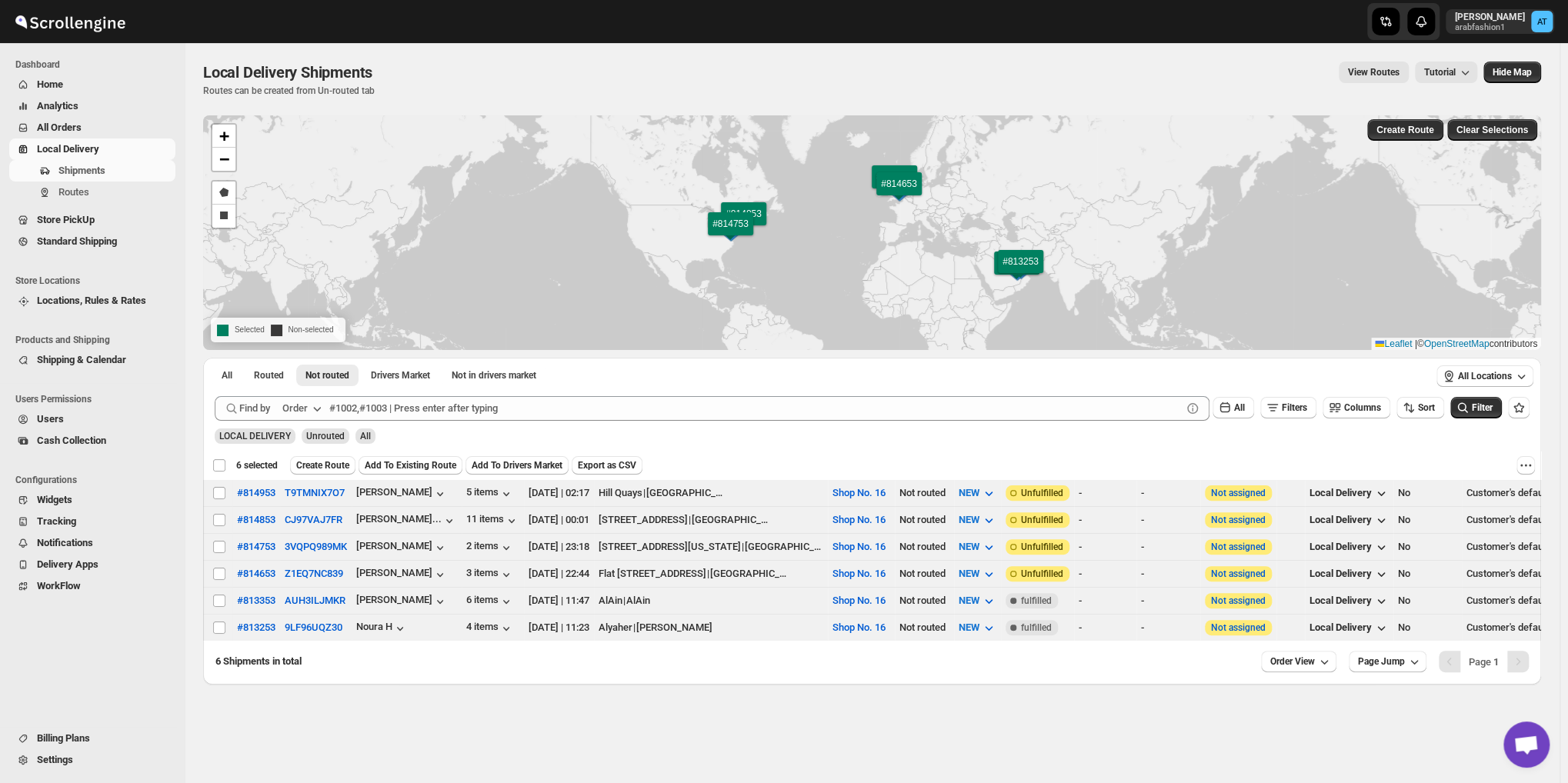
checkbox input "false"
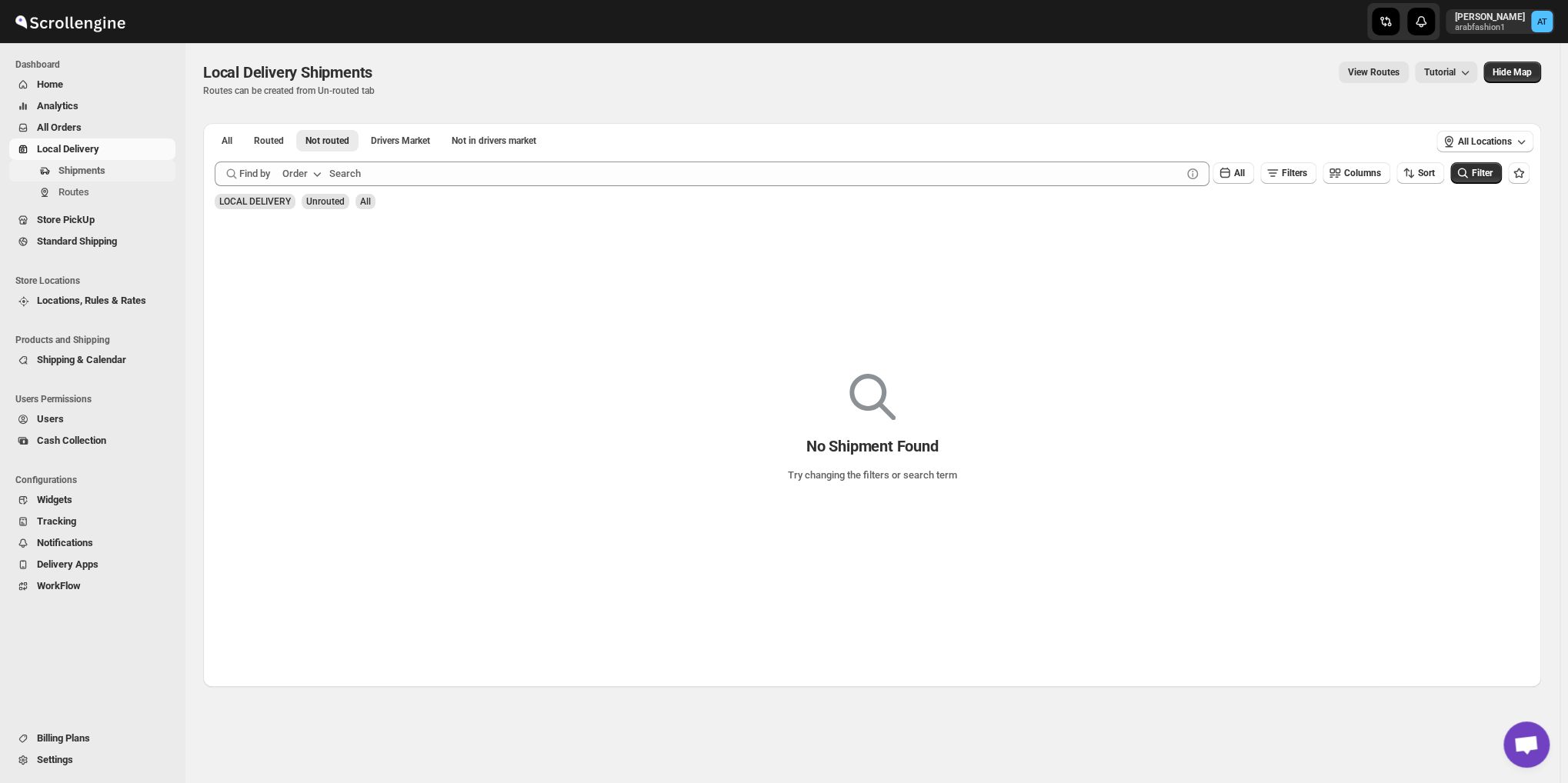
click at [65, 177] on span "Shipments" at bounding box center [116, 171] width 114 height 16
click at [52, 81] on span "Home" at bounding box center [50, 84] width 26 height 12
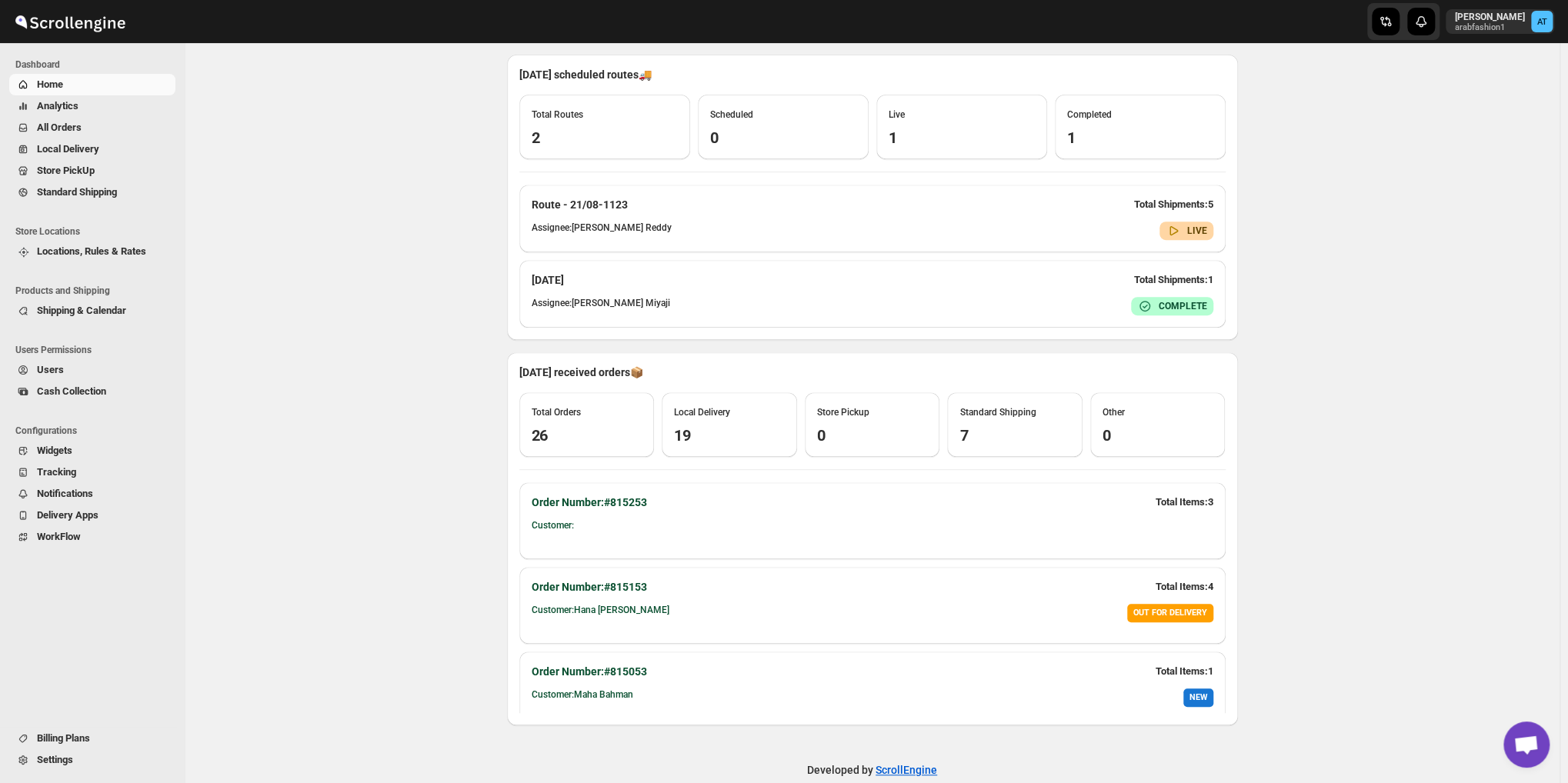
scroll to position [385, 0]
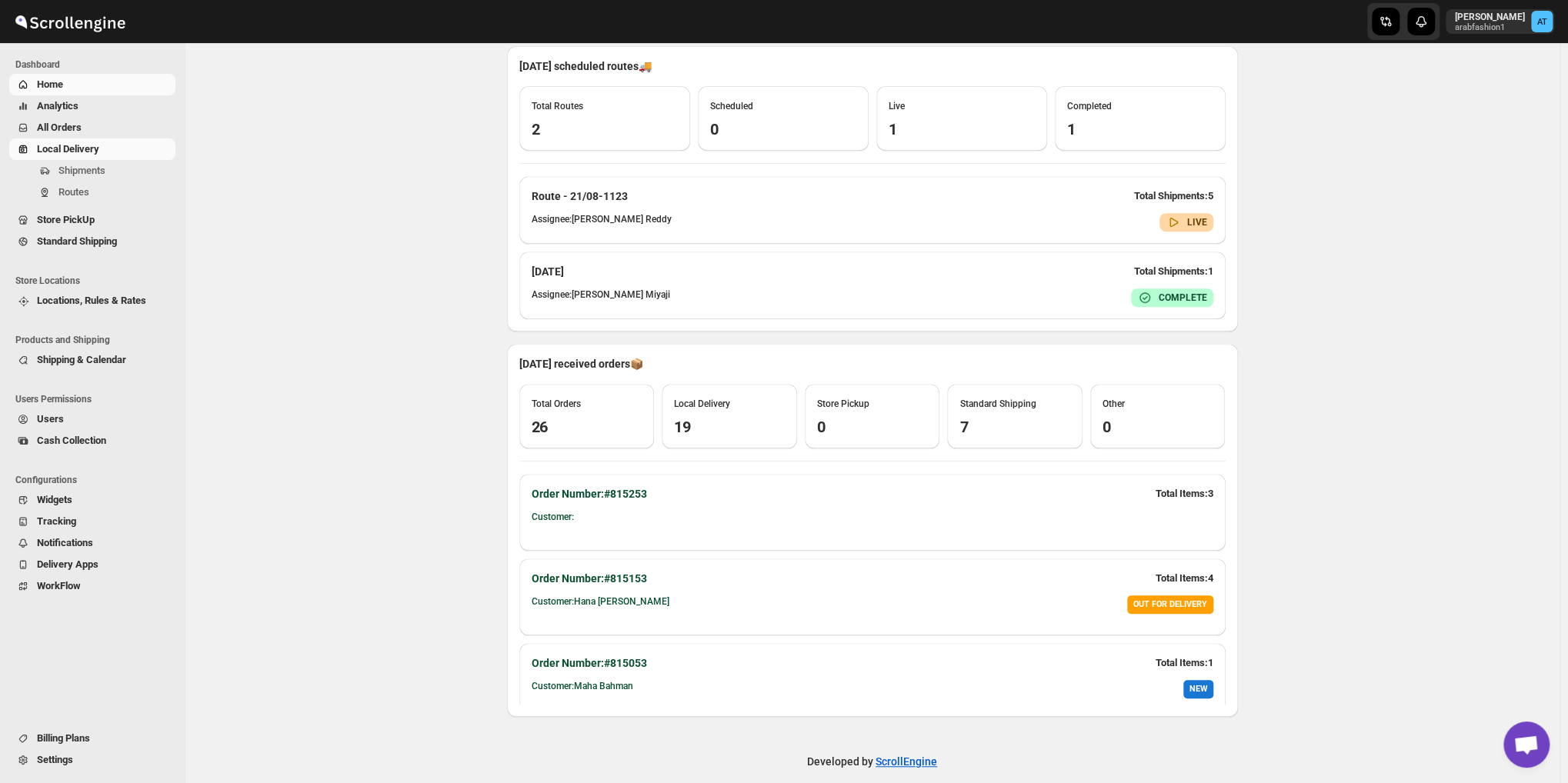
click at [88, 138] on link "Local Delivery" at bounding box center [92, 149] width 166 height 22
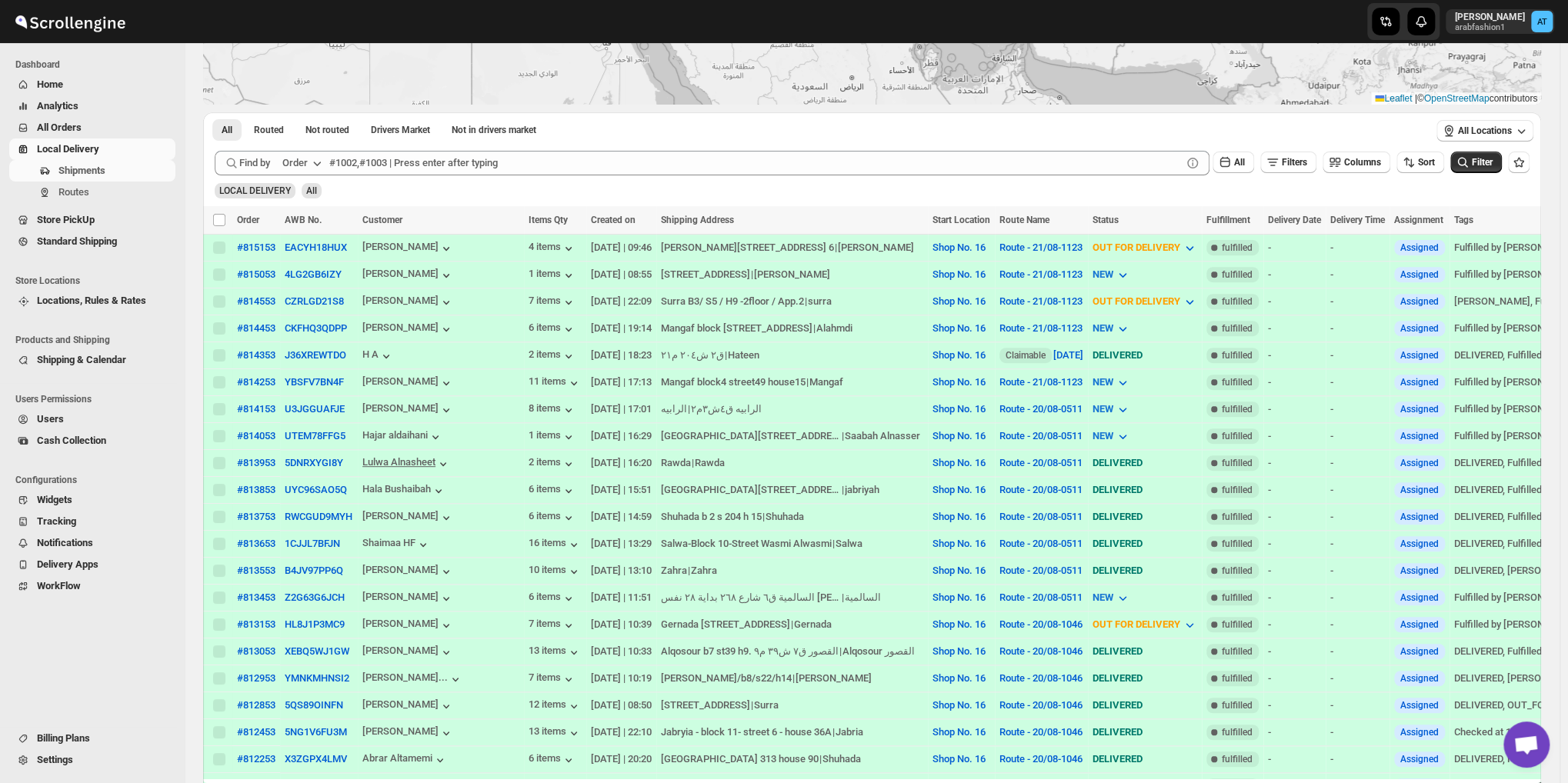
scroll to position [257, 0]
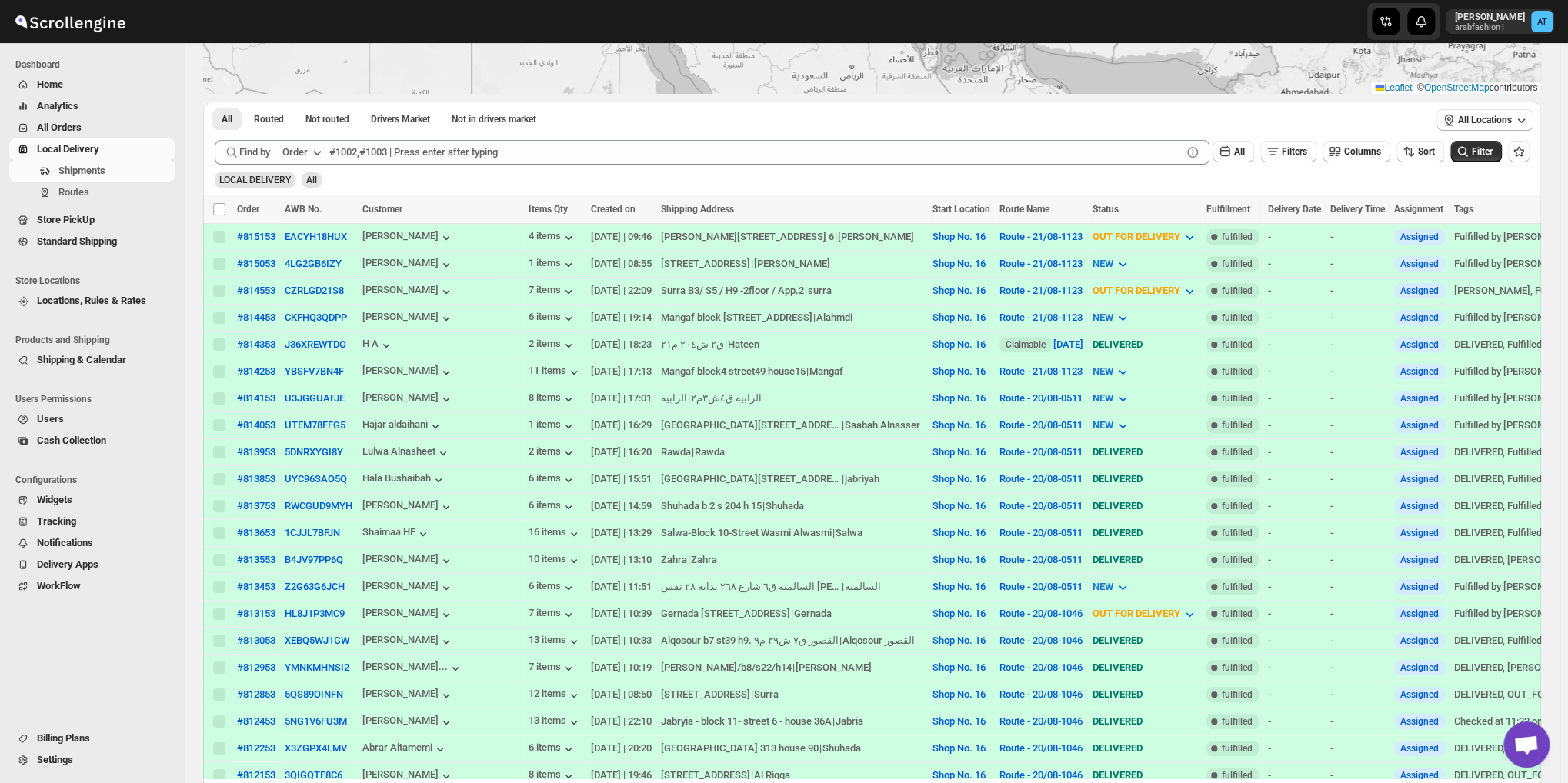
click at [1005, 339] on span "Claimable" at bounding box center [1024, 345] width 40 height 13
click at [1053, 339] on button "[DATE]" at bounding box center [1068, 345] width 30 height 12
click at [1026, 385] on span "View Route" at bounding box center [1031, 393] width 49 height 16
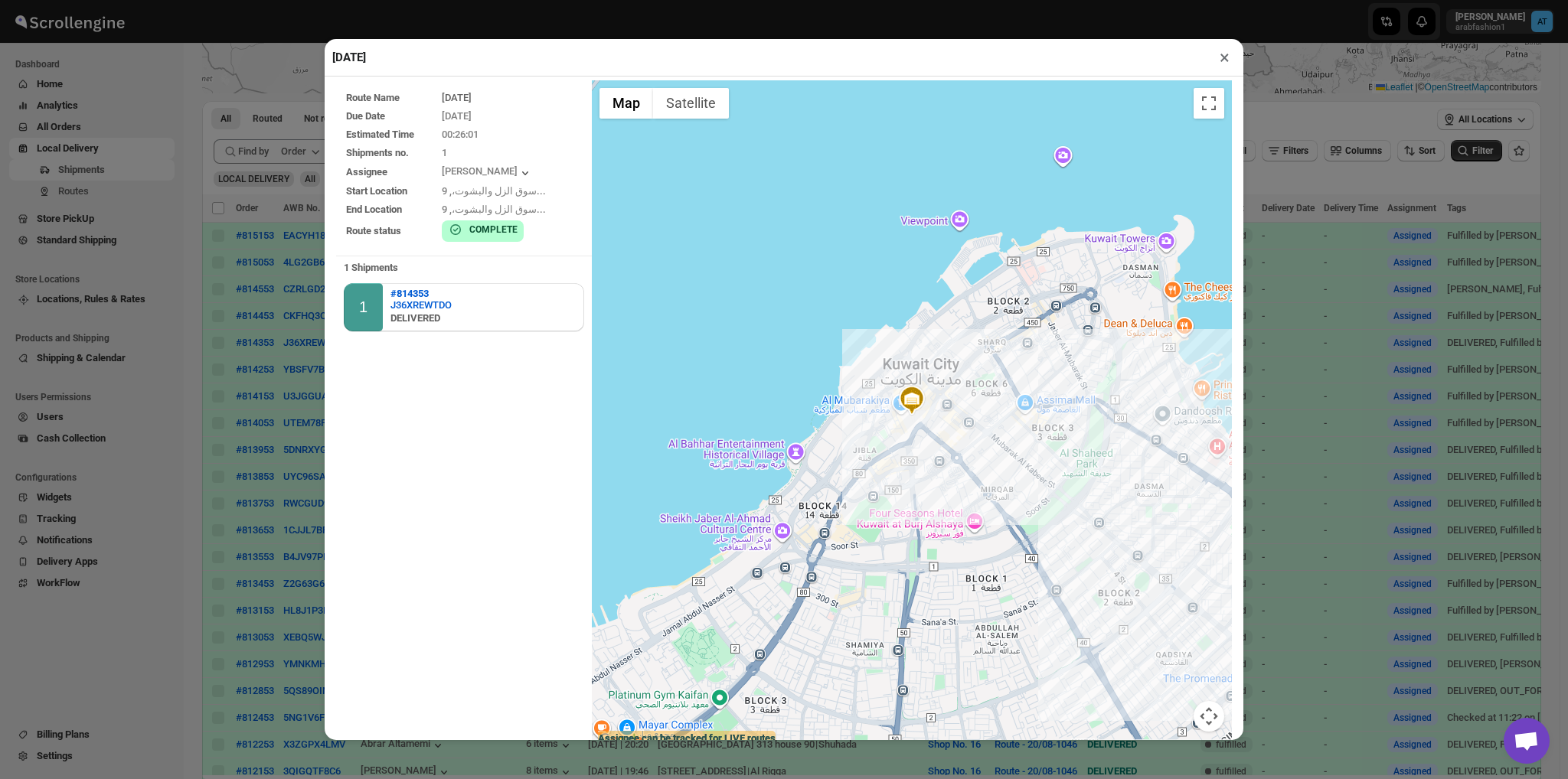
click at [1228, 58] on button "×" at bounding box center [1225, 58] width 22 height 21
